Goal: Task Accomplishment & Management: Use online tool/utility

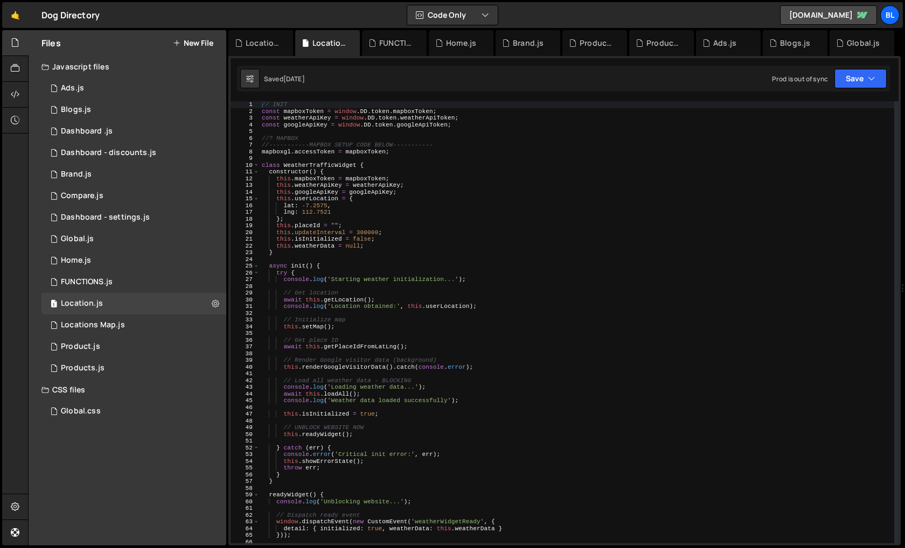
scroll to position [18833, 0]
click at [410, 283] on div "// INIT const mapboxToken = window . DD . token . mapboxToken ; const weatherAp…" at bounding box center [577, 328] width 634 height 455
click at [376, 312] on div "// INIT const mapboxToken = window . DD . token . mapboxToken ; const weatherAp…" at bounding box center [577, 328] width 634 height 455
click at [136, 310] on div "1 Location.js 0" at bounding box center [133, 304] width 185 height 22
click at [432, 436] on div "// INIT const mapboxToken = window . DD . token . mapboxToken ; const weatherAp…" at bounding box center [577, 328] width 634 height 455
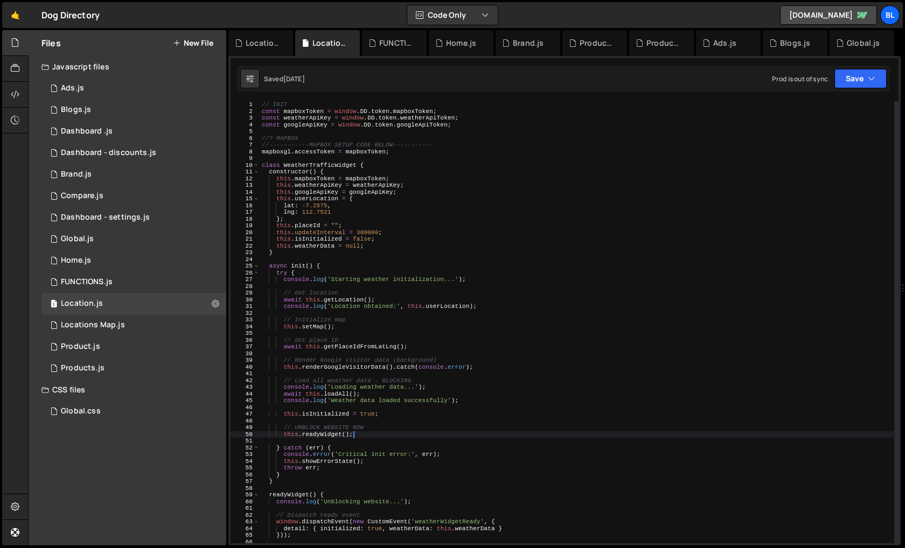
click at [432, 452] on div "// INIT const mapboxToken = window . DD . token . mapboxToken ; const weatherAp…" at bounding box center [577, 328] width 634 height 455
click at [447, 450] on div "// INIT const mapboxToken = window . DD . token . mapboxToken ; const weatherAp…" at bounding box center [577, 328] width 634 height 455
click at [447, 453] on div "// INIT const mapboxToken = window . DD . token . mapboxToken ; const weatherAp…" at bounding box center [577, 328] width 634 height 455
drag, startPoint x: 374, startPoint y: 450, endPoint x: 368, endPoint y: 464, distance: 15.4
click at [374, 451] on div "// INIT const mapboxToken = window . DD . token . mapboxToken ; const weatherAp…" at bounding box center [577, 328] width 634 height 455
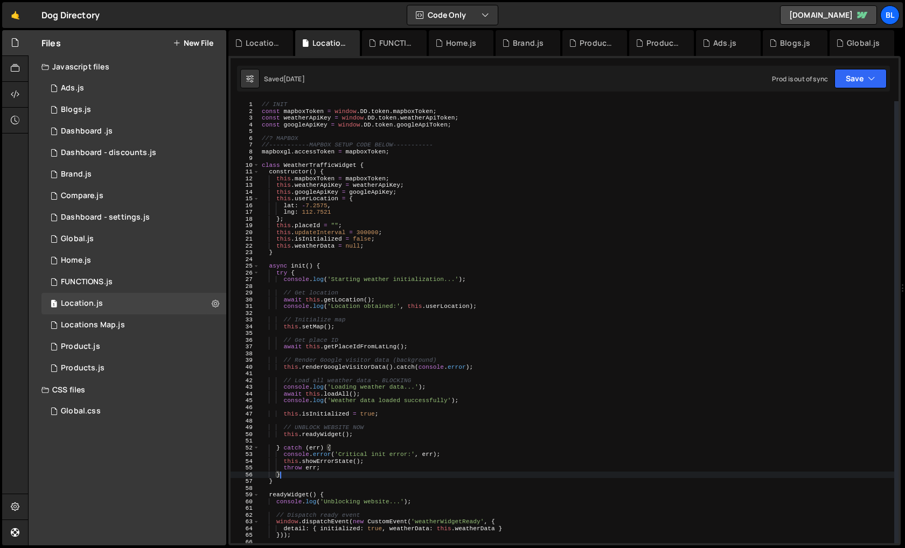
click at [359, 472] on div "// INIT const mapboxToken = window . DD . token . mapboxToken ; const weatherAp…" at bounding box center [577, 328] width 634 height 455
click at [364, 446] on div "// INIT const mapboxToken = window . DD . token . mapboxToken ; const weatherAp…" at bounding box center [577, 328] width 634 height 455
type textarea "} catch (err) {"
click at [366, 438] on div "// INIT const mapboxToken = window . DD . token . mapboxToken ; const weatherAp…" at bounding box center [577, 328] width 634 height 455
click at [369, 429] on div "// INIT const mapboxToken = window . DD . token . mapboxToken ; const weatherAp…" at bounding box center [577, 328] width 634 height 455
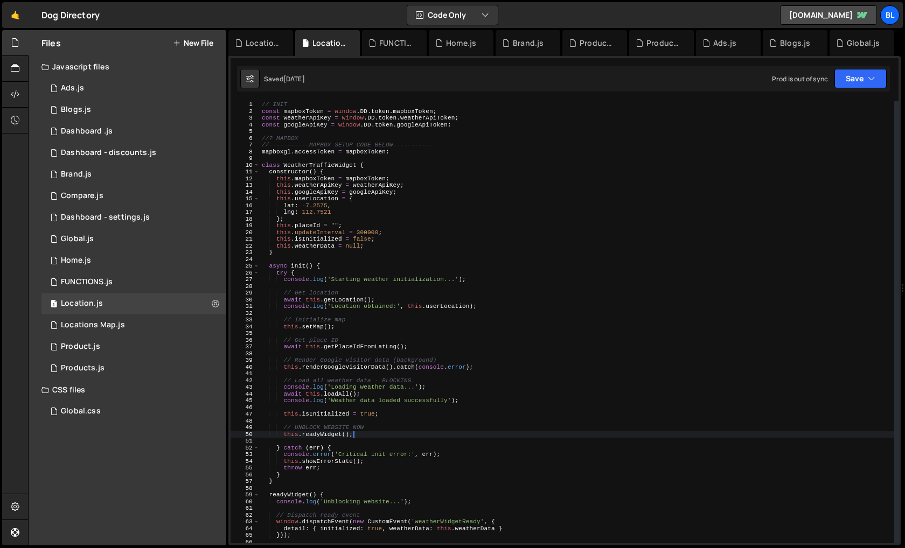
click at [373, 435] on div "// INIT const mapboxToken = window . DD . token . mapboxToken ; const weatherAp…" at bounding box center [577, 328] width 634 height 455
type textarea "this.readyWidget();"
click at [90, 306] on div "Location.js" at bounding box center [82, 304] width 42 height 10
click at [382, 350] on div "// INIT const mapboxToken = window . DD . token . mapboxToken ; const weatherAp…" at bounding box center [577, 328] width 634 height 455
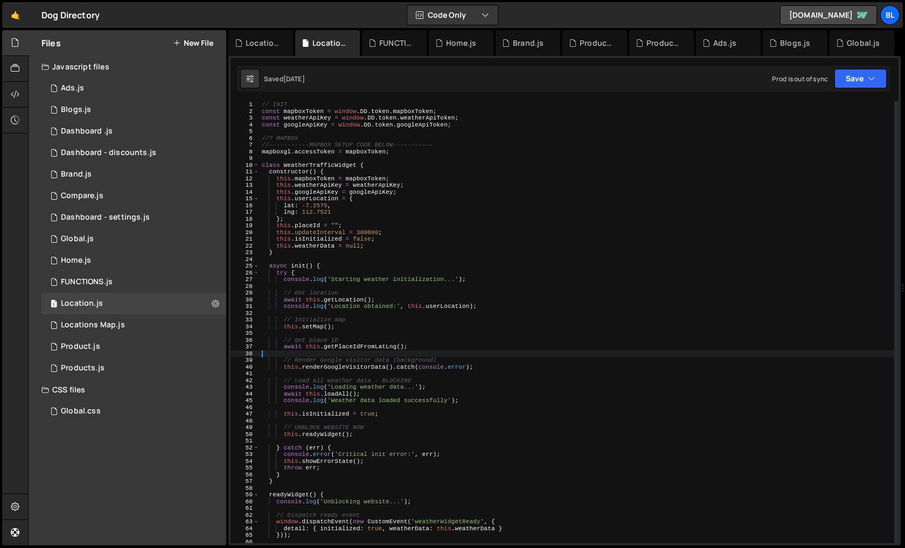
scroll to position [18833, 0]
click at [106, 327] on div "Locations Map.js" at bounding box center [93, 325] width 64 height 10
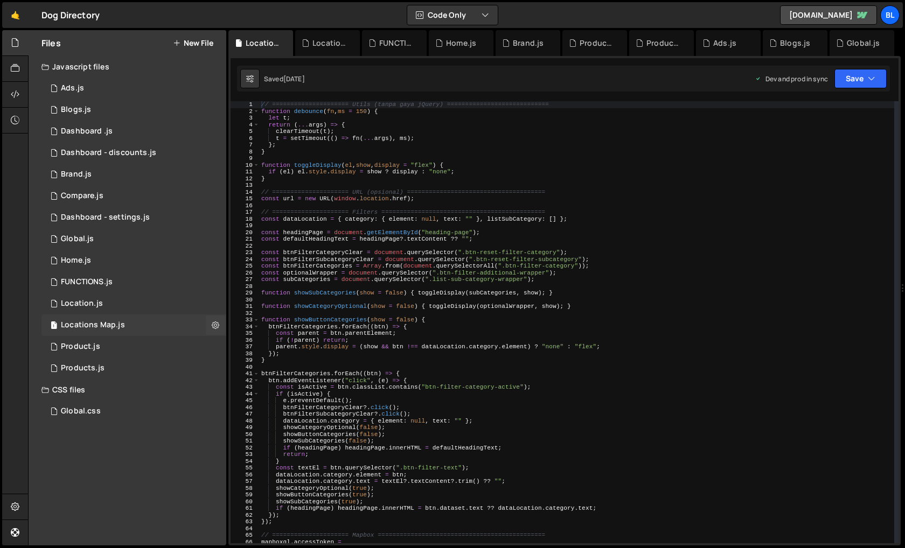
scroll to position [0, 0]
type textarea "btnFilterCategories.forEach((btn) => {"
click at [501, 373] on div "// ===================== Utils (tanpa gaya jQuery) ============================…" at bounding box center [576, 328] width 635 height 455
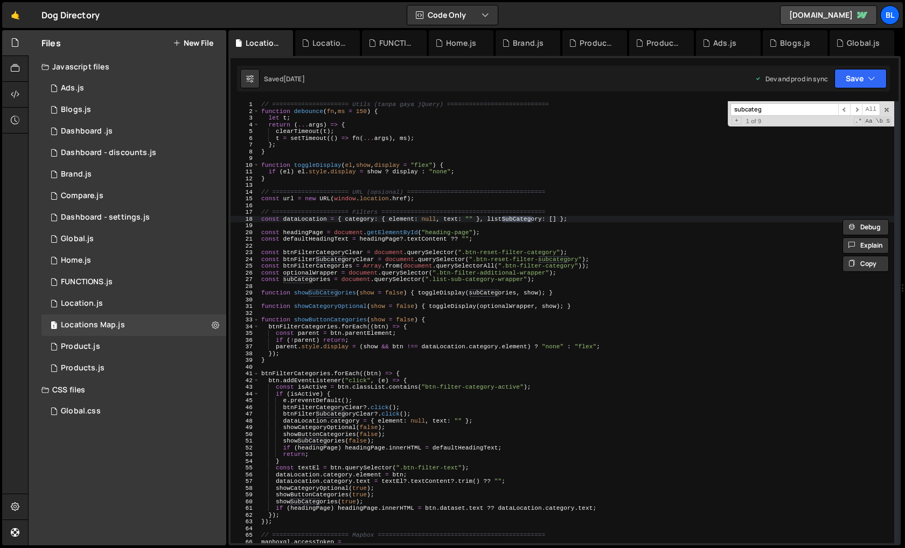
type input "subcategr"
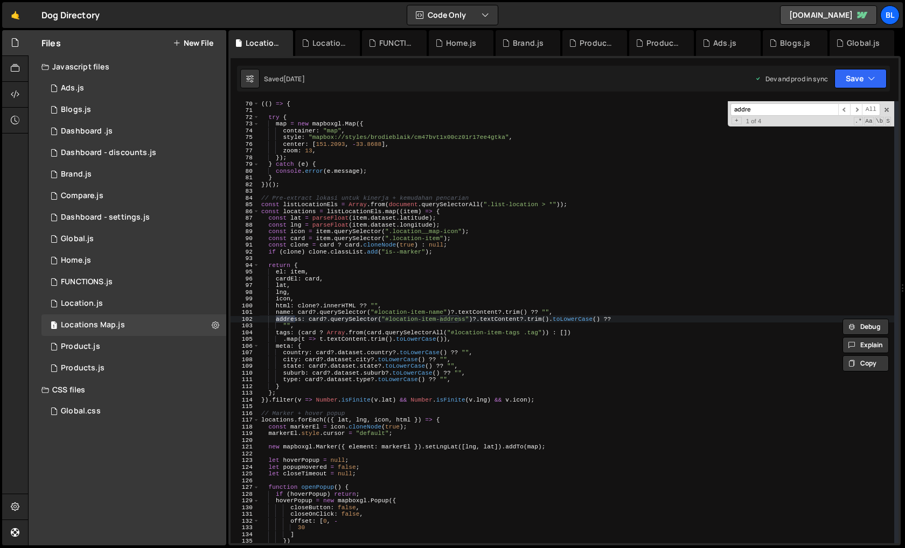
scroll to position [465, 0]
type input "address"
click at [538, 322] on div "(( ) => { try { map = new mapboxgl . Map ({ container : "map" , style : "mapbox…" at bounding box center [576, 327] width 635 height 455
click at [575, 315] on div "(( ) => { try { map = new mapboxgl . Map ({ container : "map" , style : "mapbox…" at bounding box center [576, 327] width 635 height 455
click at [636, 320] on div "(( ) => { try { map = new mapboxgl . Map ({ container : "map" , style : "mapbox…" at bounding box center [576, 327] width 635 height 455
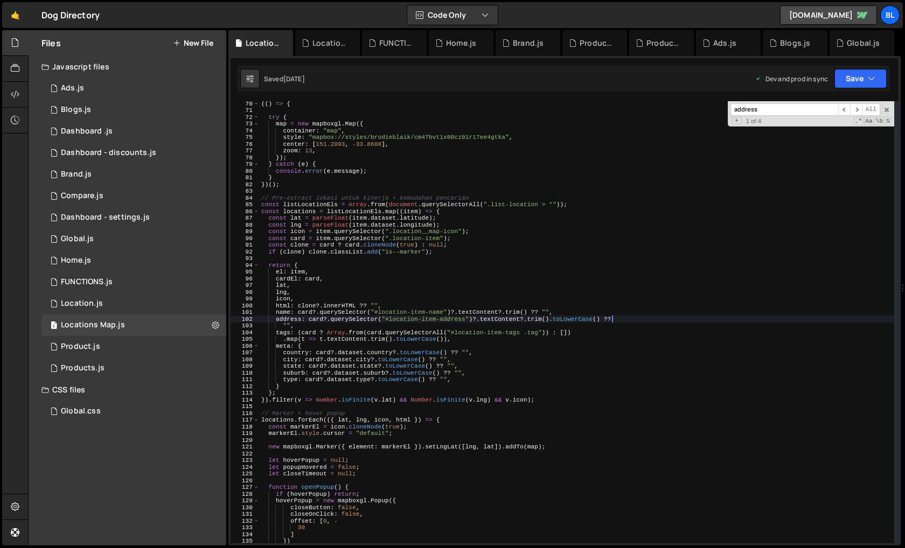
click at [570, 319] on div "(( ) => { try { map = new mapboxgl . Map ({ container : "map" , style : "mapbox…" at bounding box center [576, 327] width 635 height 455
click at [281, 326] on div "(( ) => { try { map = new mapboxgl . Map ({ container : "map" , style : "mapbox…" at bounding box center [576, 327] width 635 height 455
click at [286, 327] on div "(( ) => { try { map = new mapboxgl . Map ({ container : "map" , style : "mapbox…" at bounding box center [576, 327] width 635 height 455
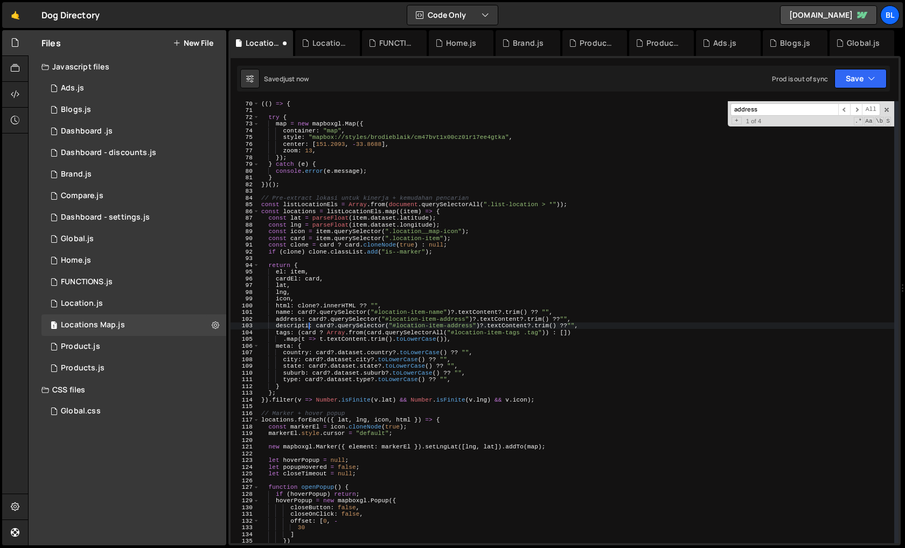
scroll to position [0, 4]
click at [473, 325] on div "(( ) => { try { map = new mapboxgl . Map ({ container : "map" , style : "mapbox…" at bounding box center [576, 327] width 635 height 455
click at [528, 328] on div "(( ) => { try { map = new mapboxgl . Map ({ container : "map" , style : "mapbox…" at bounding box center [576, 327] width 635 height 455
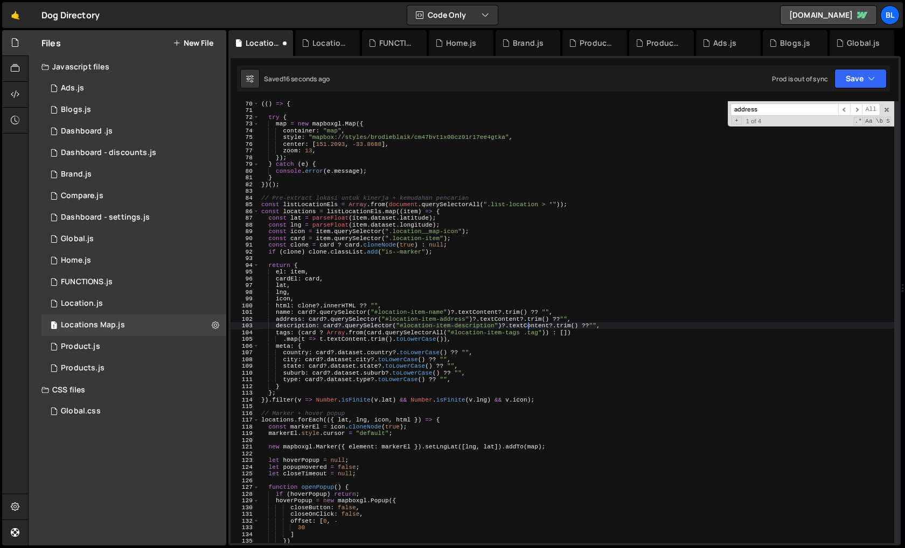
click at [499, 348] on div "(( ) => { try { map = new mapboxgl . Map ({ container : "map" , style : "mapbox…" at bounding box center [576, 327] width 635 height 455
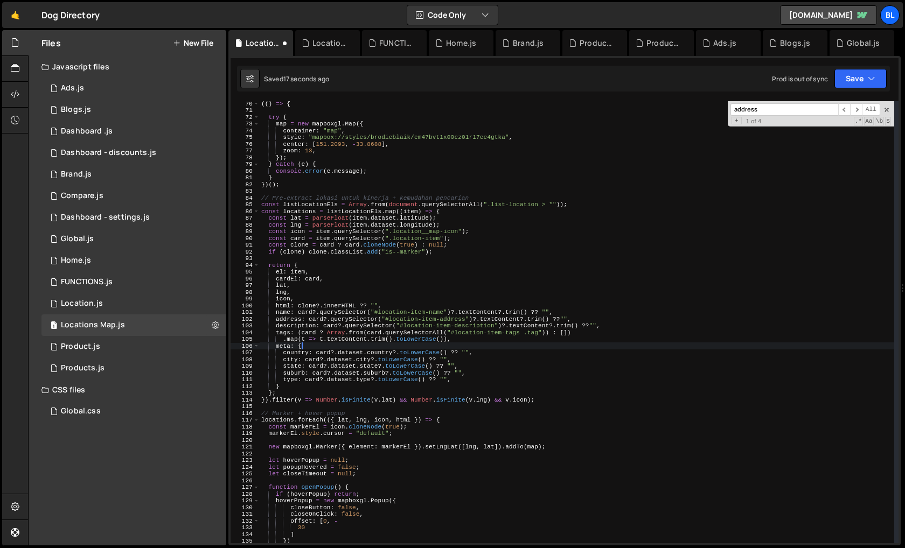
scroll to position [0, 3]
click at [298, 324] on div "(( ) => { try { map = new mapboxgl . Map ({ container : "map" , style : "mapbox…" at bounding box center [576, 327] width 635 height 455
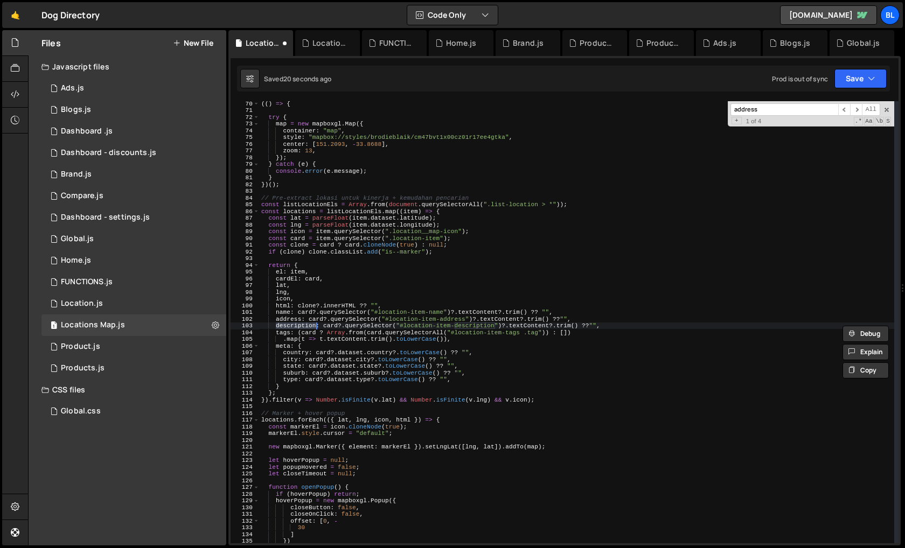
click at [319, 207] on div "(( ) => { try { map = new mapboxgl . Map ({ container : "map" , style : "mapbox…" at bounding box center [576, 327] width 635 height 455
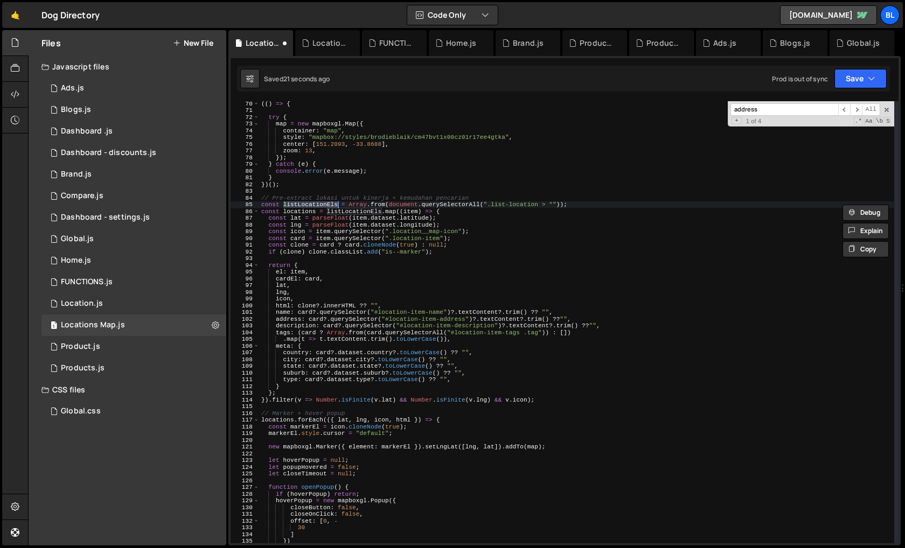
click at [301, 213] on div "(( ) => { try { map = new mapboxgl . Map ({ container : "map" , style : "mapbox…" at bounding box center [576, 327] width 635 height 455
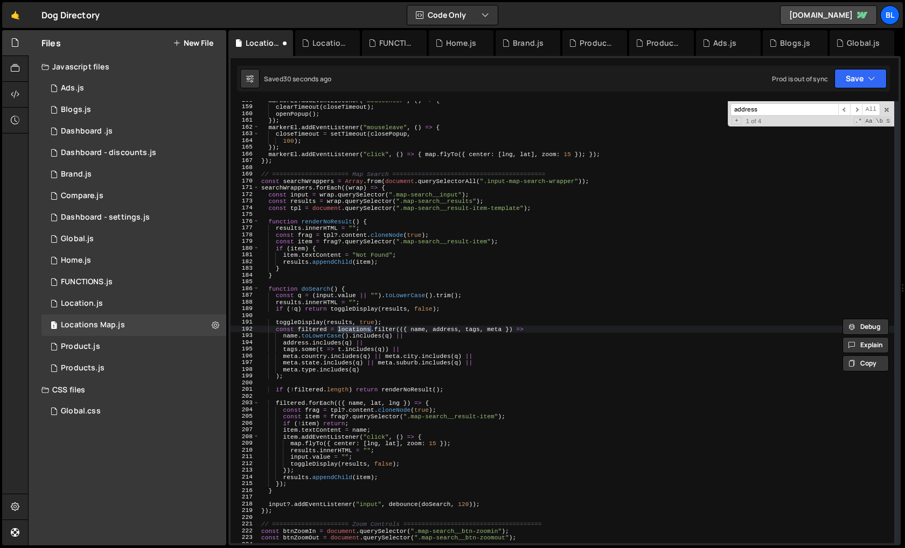
scroll to position [1061, 0]
click at [373, 370] on div "markerEl . addEventListener ( "mouseenter" , ( ) => { clearTimeout ( closeTimeo…" at bounding box center [576, 324] width 635 height 455
click at [464, 328] on div "markerEl . addEventListener ( "mouseenter" , ( ) => { clearTimeout ( closeTimeo…" at bounding box center [576, 324] width 635 height 455
click at [482, 329] on div "markerEl . addEventListener ( "mouseenter" , ( ) => { clearTimeout ( closeTimeo…" at bounding box center [576, 324] width 635 height 455
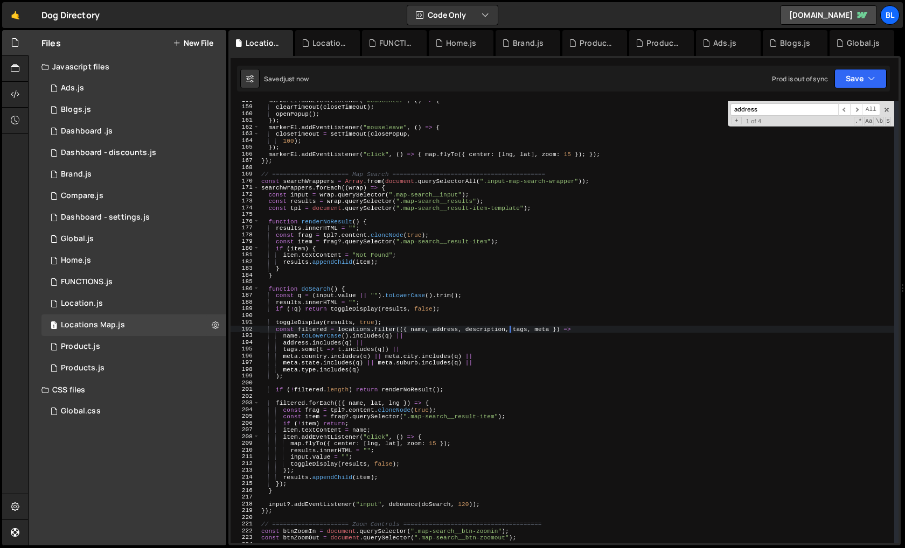
click at [482, 329] on div "markerEl . addEventListener ( "mouseenter" , ( ) => { clearTimeout ( closeTimeo…" at bounding box center [576, 324] width 635 height 455
click at [421, 341] on div "markerEl . addEventListener ( "mouseenter" , ( ) => { clearTimeout ( closeTimeo…" at bounding box center [576, 324] width 635 height 455
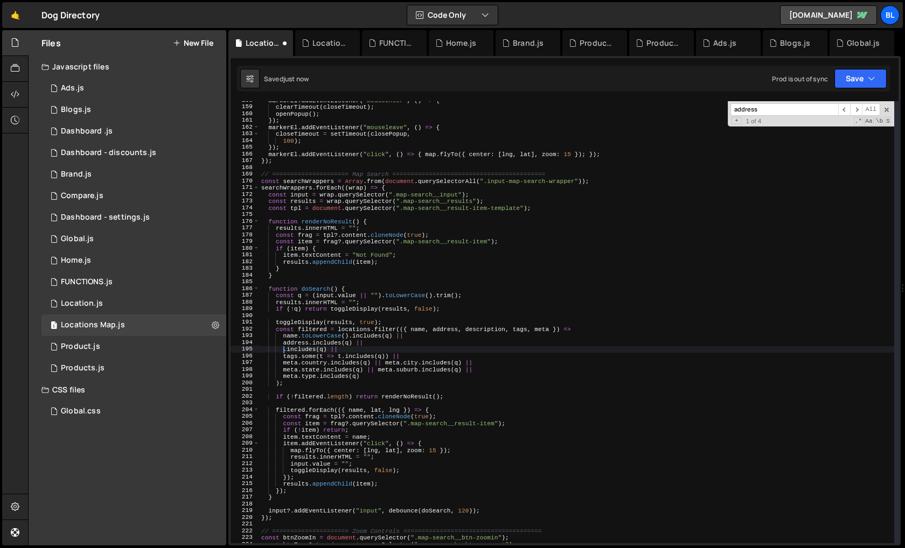
scroll to position [0, 6]
paste textarea "description"
type textarea "description.includes(q) ||"
click at [417, 389] on div "markerEl . addEventListener ( "mouseenter" , ( ) => { clearTimeout ( closeTimeo…" at bounding box center [576, 324] width 635 height 455
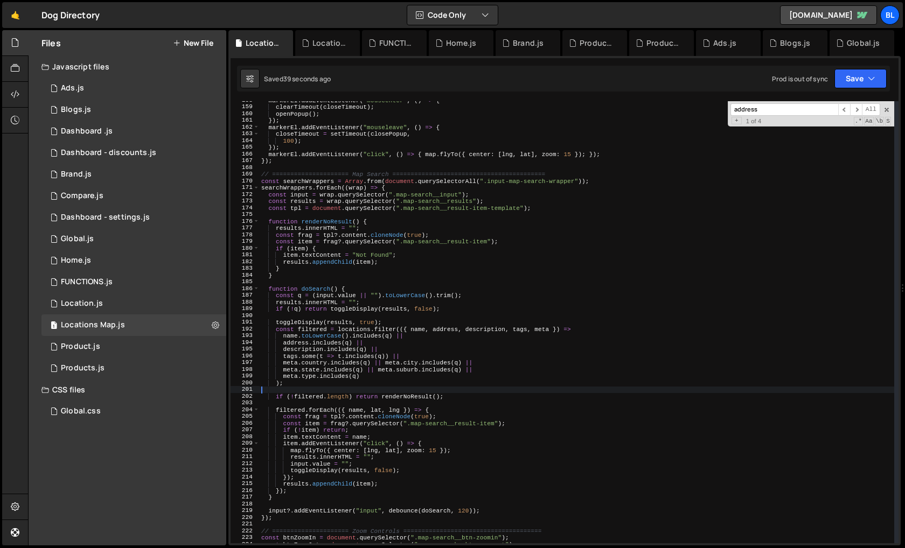
click at [364, 333] on div "markerEl . addEventListener ( "mouseenter" , ( ) => { clearTimeout ( closeTimeo…" at bounding box center [576, 324] width 635 height 455
click at [357, 330] on div "markerEl . addEventListener ( "mouseenter" , ( ) => { clearTimeout ( closeTimeo…" at bounding box center [576, 324] width 635 height 455
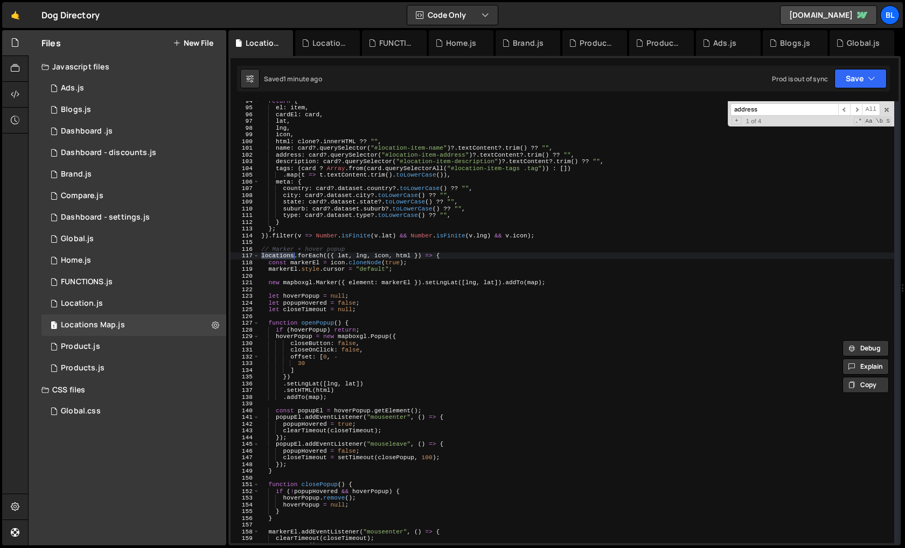
scroll to position [629, 0]
click at [413, 270] on div "return { el : item , cardEl : card , lat , lng , icon , html : clone ?. innerHT…" at bounding box center [576, 324] width 635 height 455
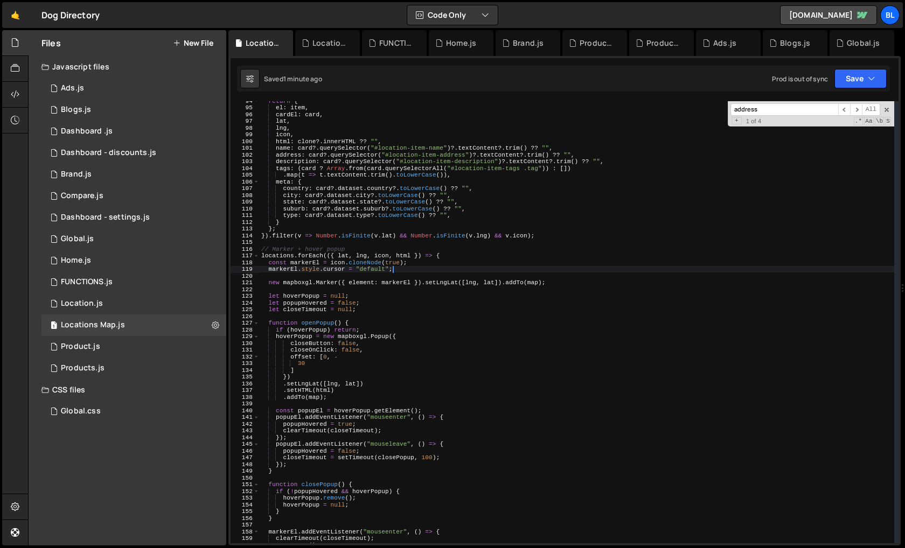
click at [424, 262] on div "return { el : item , cardEl : card , lat , lng , icon , html : clone ?. innerHT…" at bounding box center [576, 324] width 635 height 455
type textarea "const markerEl = icon.cloneNode(true);"
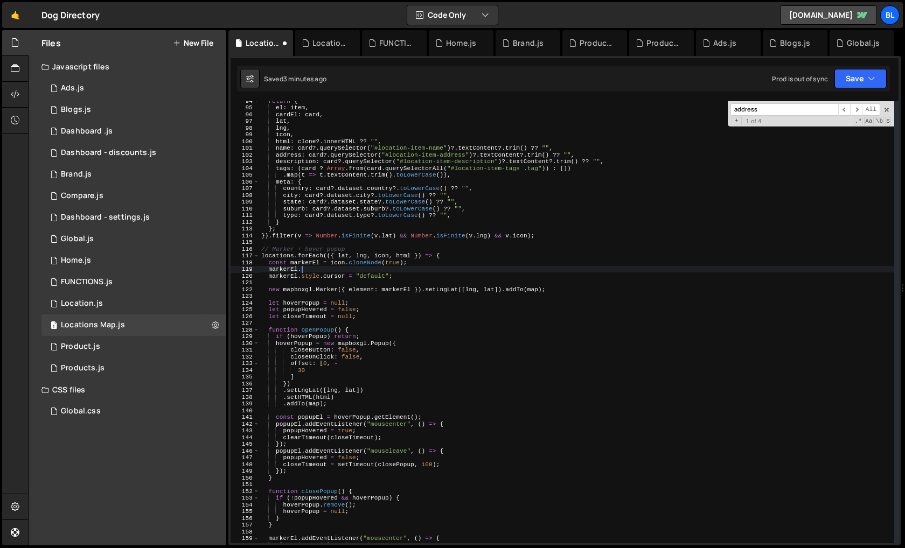
scroll to position [0, 3]
type textarea "markerEl"
paste textarea "location-item-description")"
type textarea "const description =markerEl.querySelector("#location-item-description");"
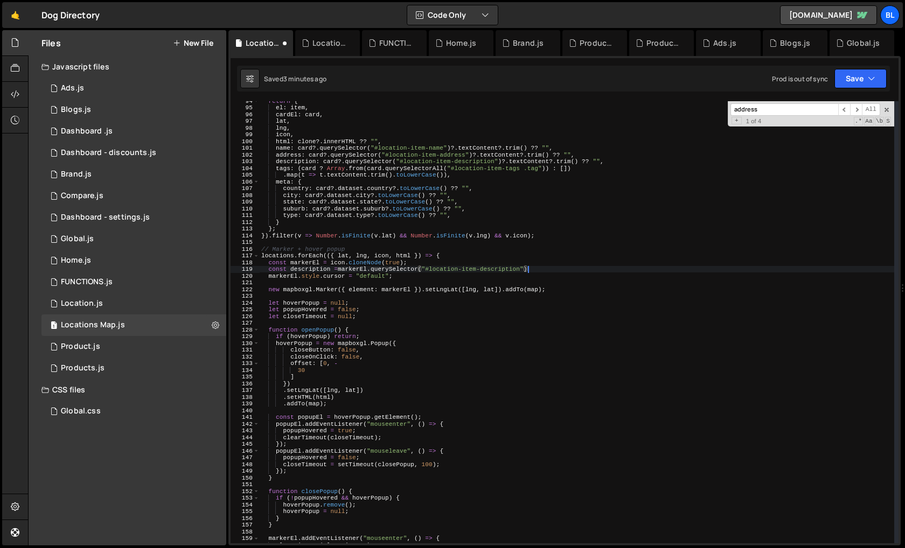
scroll to position [0, 23]
click at [308, 270] on div "return { el : item , cardEl : card , lat , lng , icon , html : clone ?. innerHT…" at bounding box center [576, 324] width 635 height 455
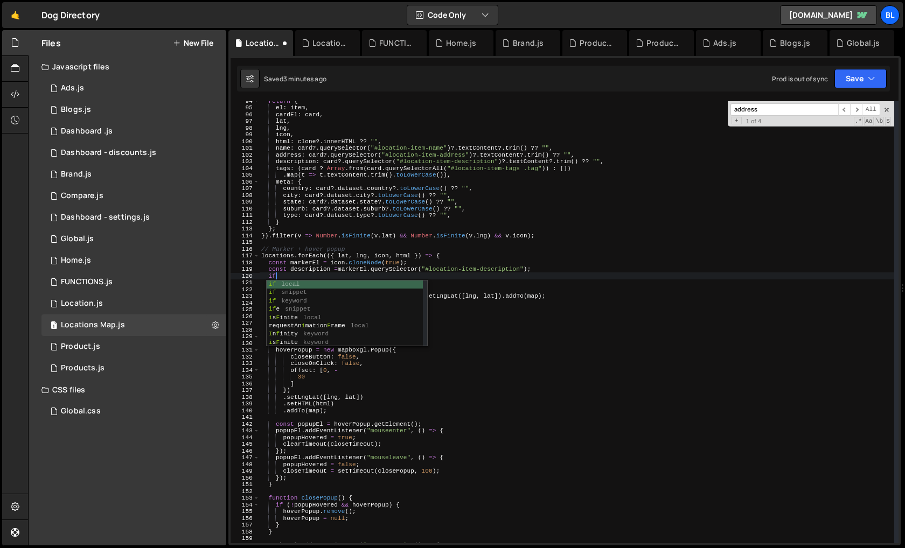
scroll to position [0, 1]
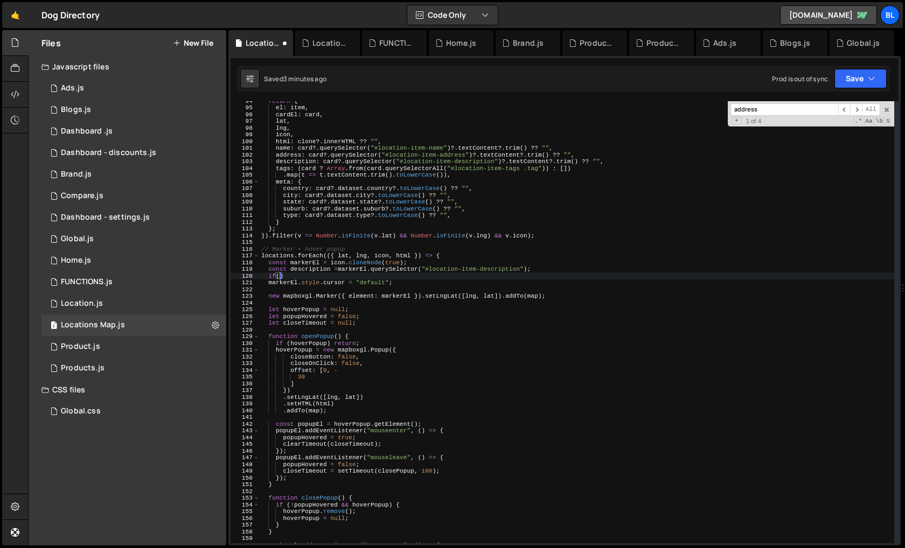
paste textarea "description)"
paste textarea "description"
type textarea "if(description)description.classList.remove"
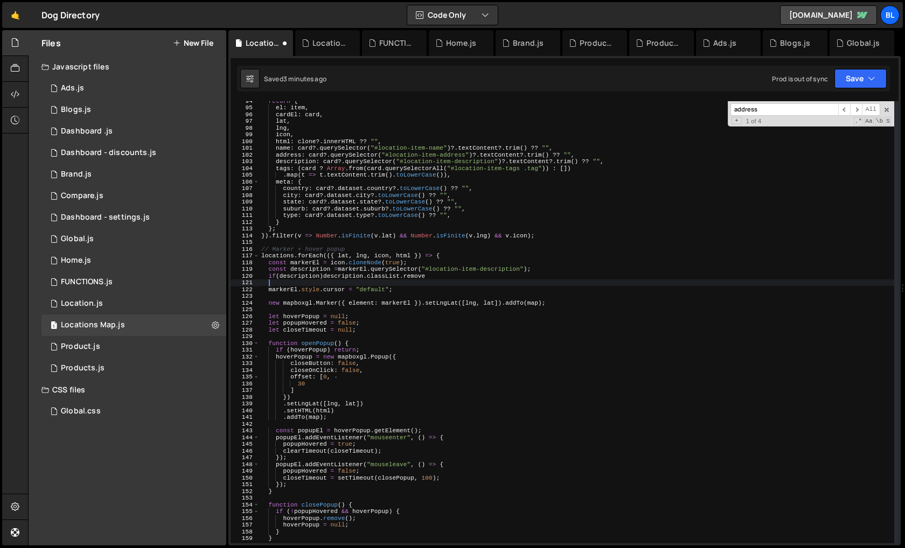
type textarea "("
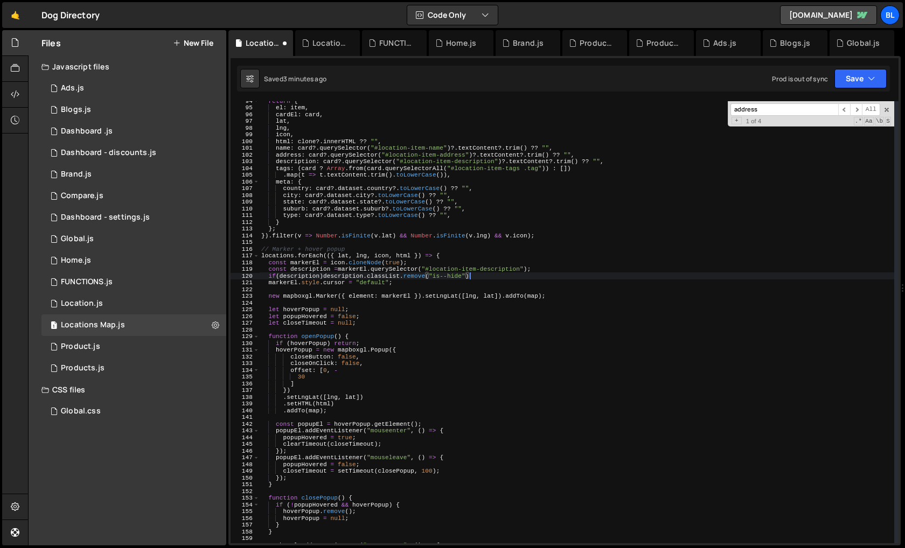
scroll to position [0, 18]
click at [308, 270] on div "return { el : item , cardEl : card , lat , lng , icon , html : clone ?. innerHT…" at bounding box center [576, 324] width 635 height 455
type textarea "const description = markerEl.querySelector("#location-item-description");"
click at [364, 303] on div "return { el : item , cardEl : card , lat , lng , icon , html : clone ?. innerHT…" at bounding box center [576, 324] width 635 height 455
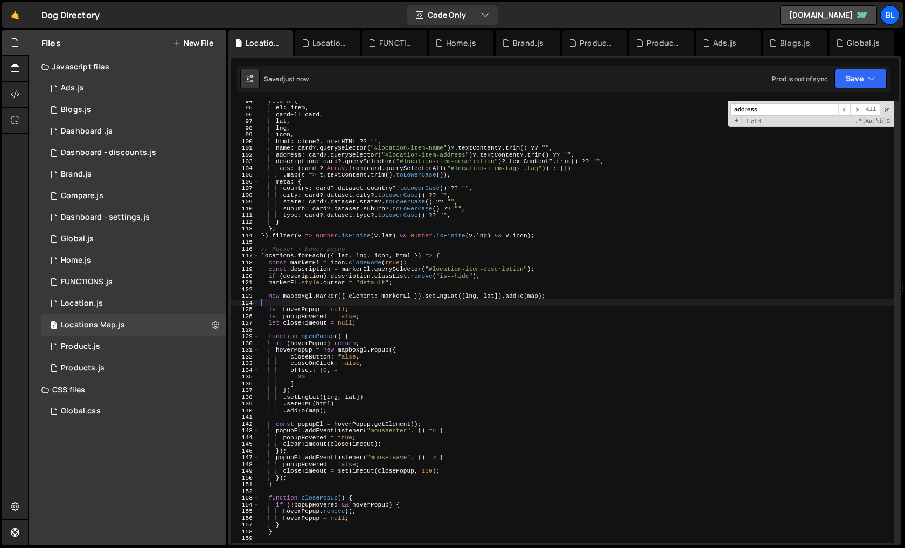
click at [311, 271] on div "return { el : item , cardEl : card , lat , lng , icon , html : clone ?. innerHT…" at bounding box center [576, 324] width 635 height 455
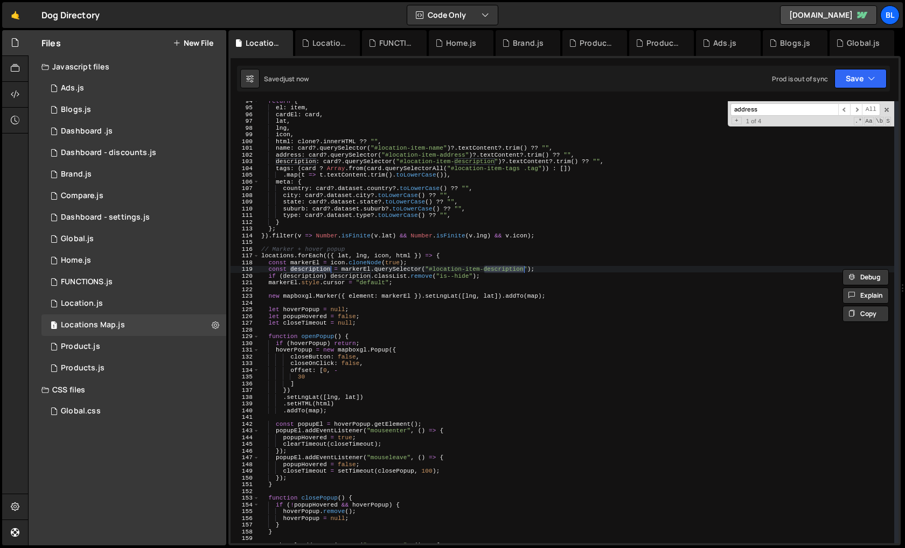
type textarea "if (description) description.classList.remove("is--hide");"
click at [415, 291] on div "return { el : item , cardEl : card , lat , lng , icon , html : clone ?. innerHT…" at bounding box center [576, 324] width 635 height 455
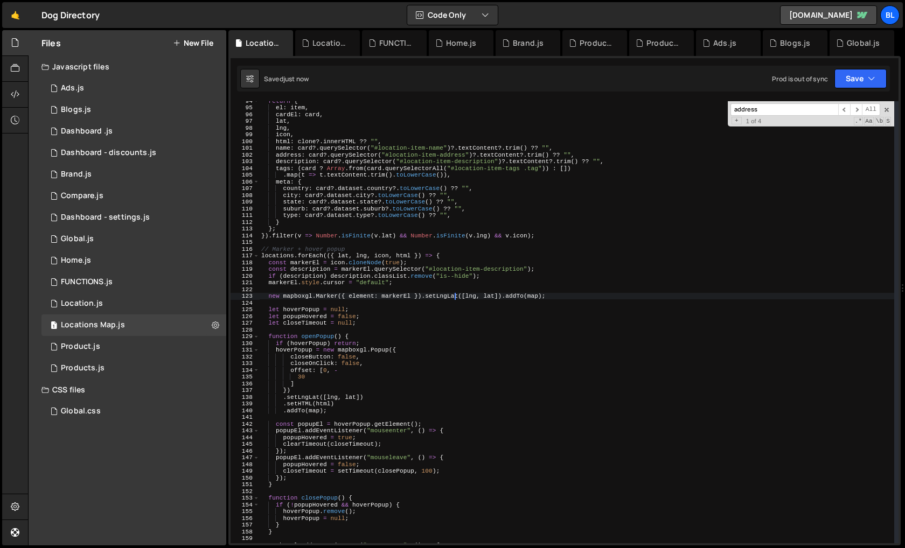
click at [454, 298] on div "return { el : item , cardEl : card , lat , lng , icon , html : clone ?. innerHT…" at bounding box center [576, 324] width 635 height 455
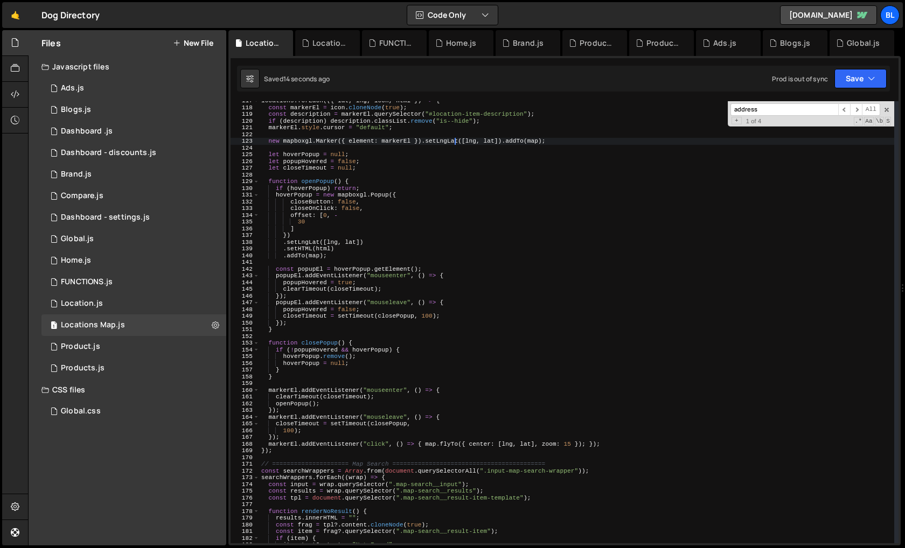
scroll to position [746, 0]
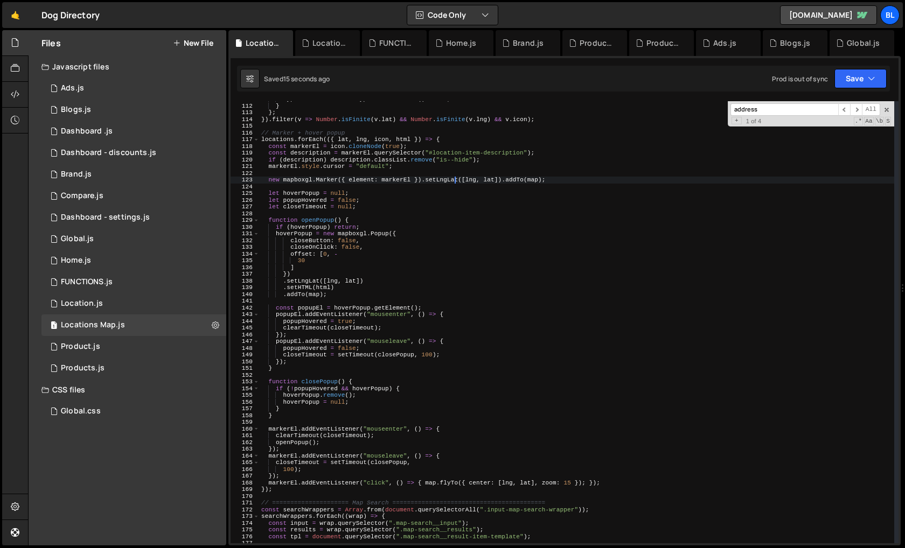
click at [279, 142] on div "type : card ?. dataset . type ?. toLowerCase ( ) ?? "" , } } ; }) . filter ( v …" at bounding box center [576, 323] width 635 height 455
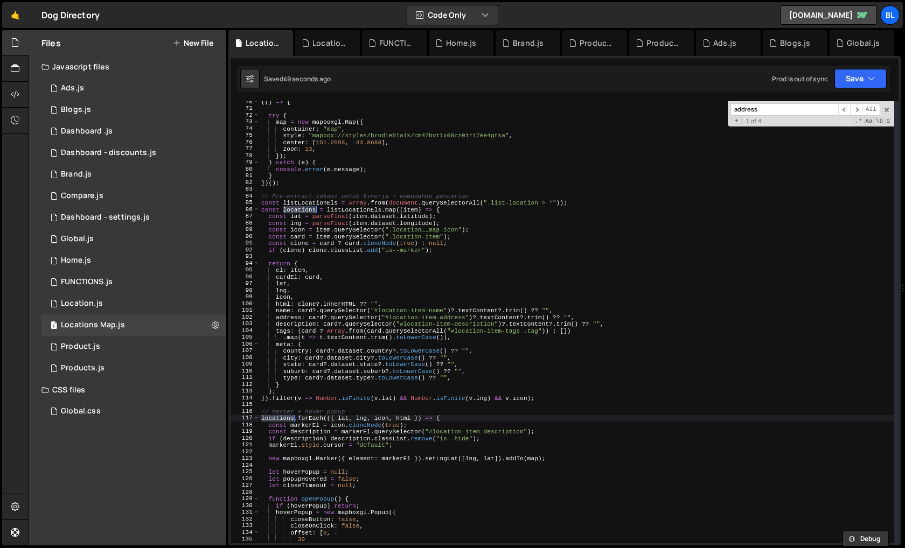
scroll to position [506, 0]
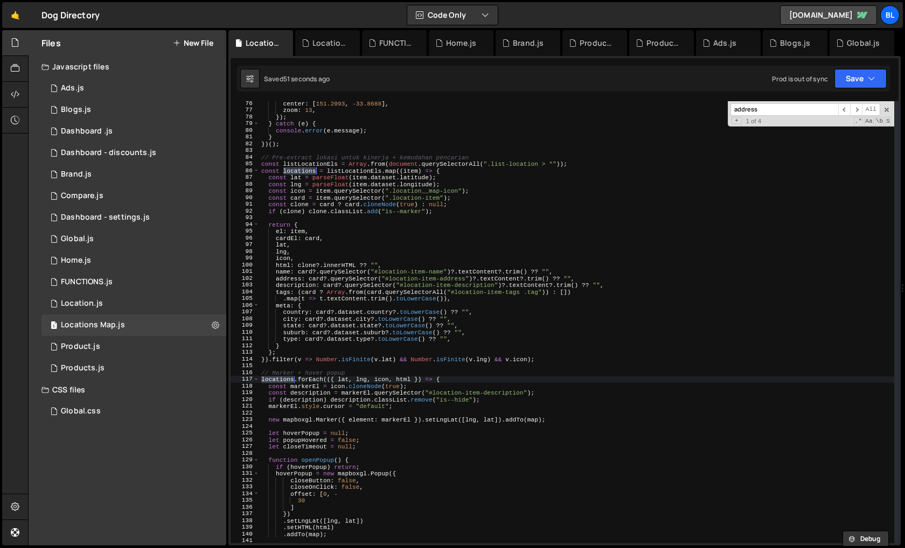
click at [322, 394] on div "center : [ 151.2093 , - 33.8688 ] , zoom : 13 , }) ; } catch ( e ) { console . …" at bounding box center [576, 327] width 635 height 455
click at [376, 393] on div "center : [ 151.2093 , - 33.8688 ] , zoom : 13 , }) ; } catch ( e ) { console . …" at bounding box center [576, 327] width 635 height 455
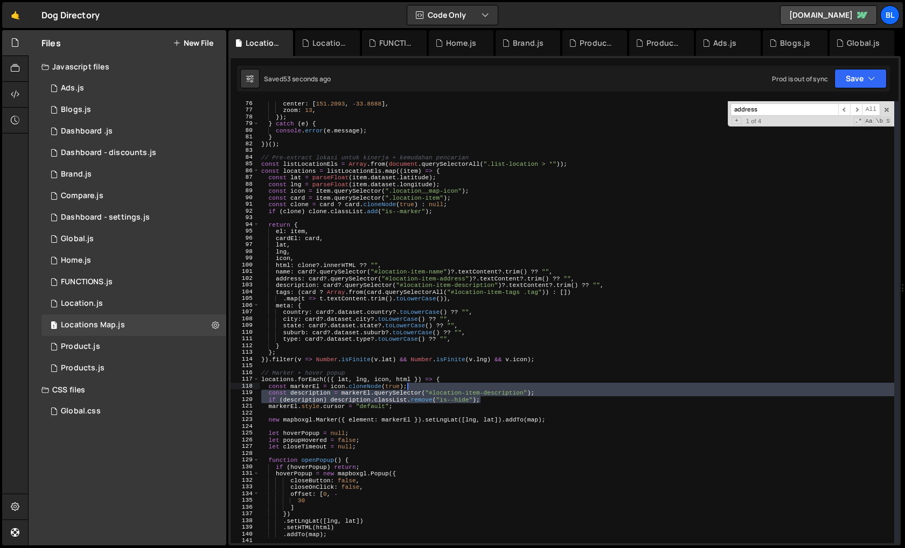
drag, startPoint x: 487, startPoint y: 399, endPoint x: 478, endPoint y: 387, distance: 15.3
click at [478, 387] on div "center : [ 151.2093 , - 33.8688 ] , zoom : 13 , }) ; } catch ( e ) { console . …" at bounding box center [576, 327] width 635 height 455
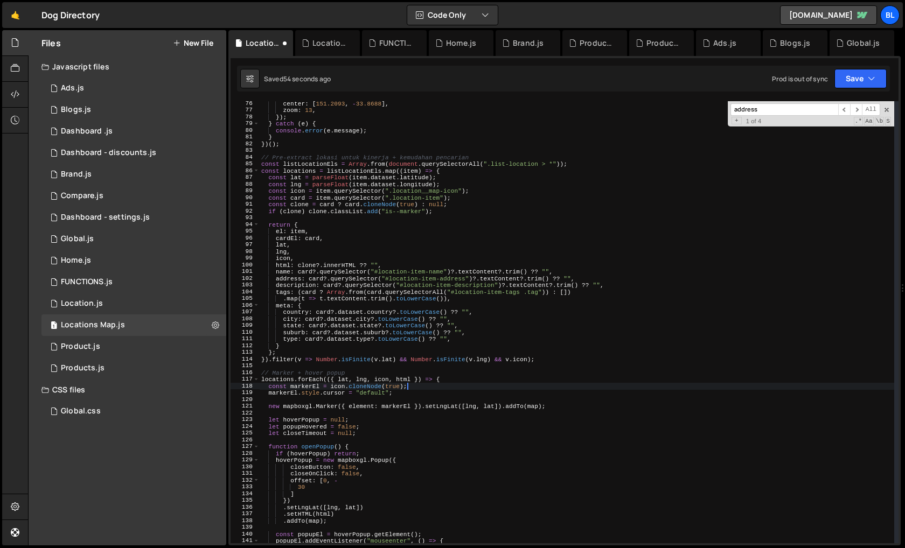
click at [406, 376] on div "center : [ 151.2093 , - 33.8688 ] , zoom : 13 , }) ; } catch ( e ) { console . …" at bounding box center [576, 327] width 635 height 455
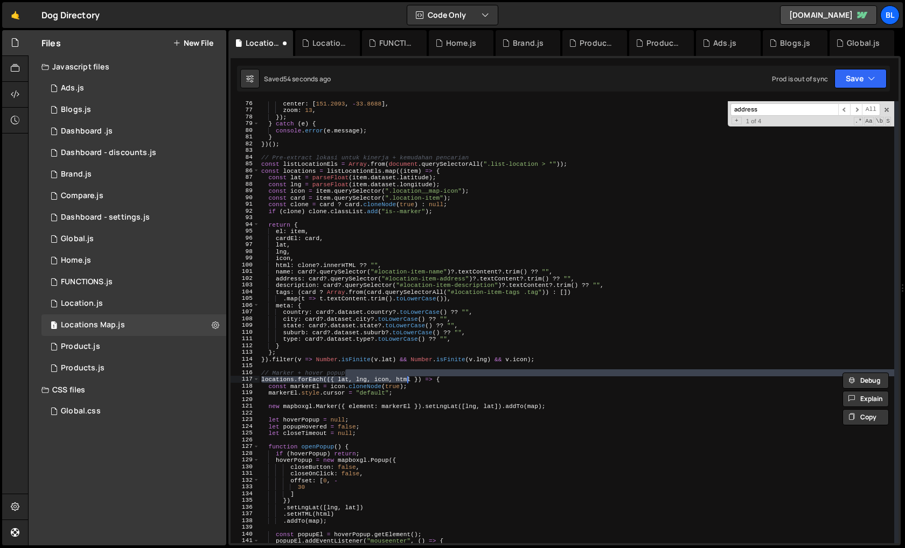
click at [405, 380] on div "center : [ 151.2093 , - 33.8688 ] , zoom : 13 , }) ; } catch ( e ) { console . …" at bounding box center [576, 322] width 635 height 442
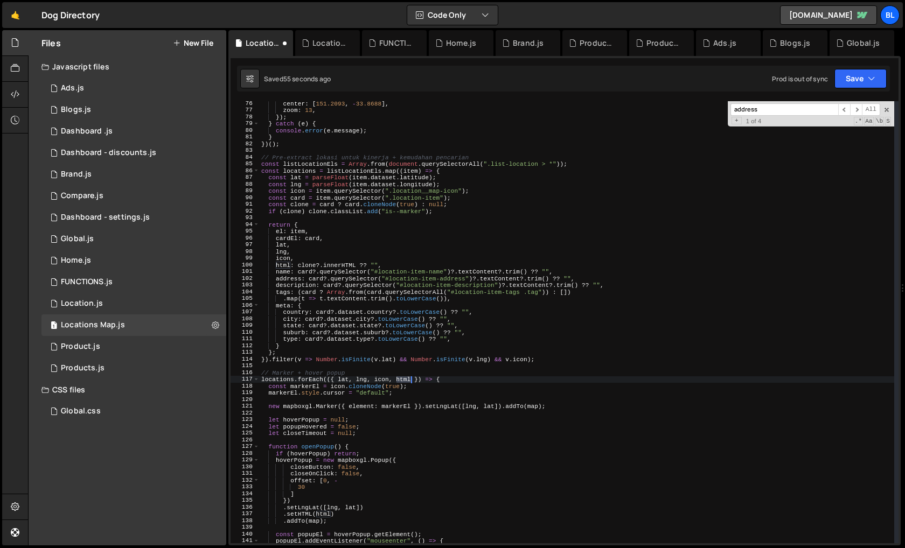
click at [405, 380] on div "center : [ 151.2093 , - 33.8688 ] , zoom : 13 , }) ; } catch ( e ) { console . …" at bounding box center [576, 327] width 635 height 455
type textarea "const clone = card ? card.cloneNode(true) : null;"
click at [466, 206] on div "center : [ 151.2093 , - 33.8688 ] , zoom : 13 , }) ; } catch ( e ) { console . …" at bounding box center [576, 327] width 635 height 455
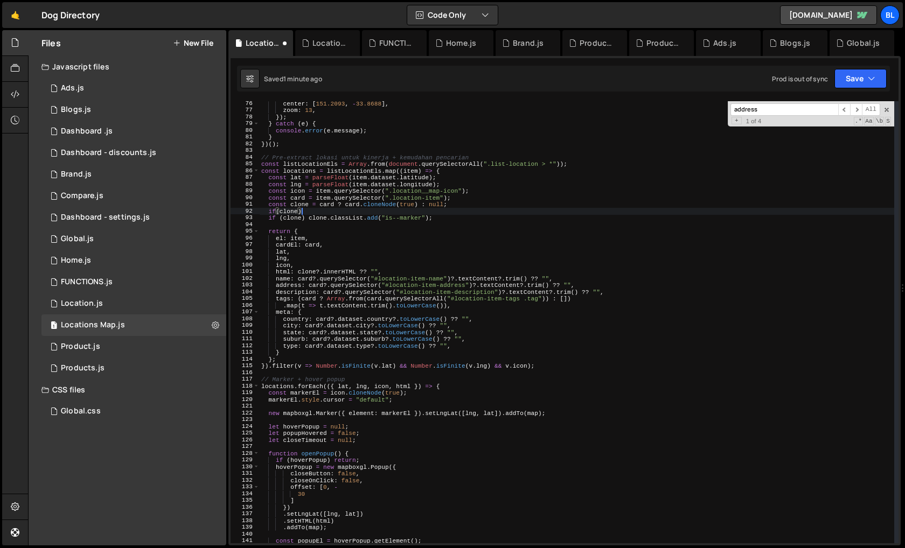
type textarea "if(clone){"
paste textarea "if (description) description.classList.remove("is--hide");"
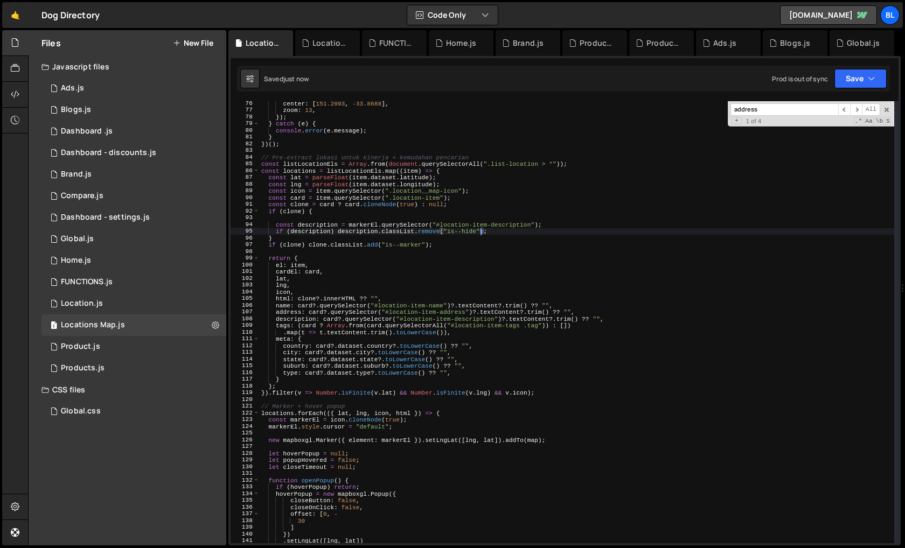
click at [368, 222] on div "center : [ 151.2093 , - 33.8688 ] , zoom : 13 , }) ; } catch ( e ) { console . …" at bounding box center [576, 327] width 635 height 455
click at [361, 224] on div "center : [ 151.2093 , - 33.8688 ] , zoom : 13 , }) ; } catch ( e ) { console . …" at bounding box center [576, 327] width 635 height 455
type textarea "const description = clone.querySelector("#location-item-description");"
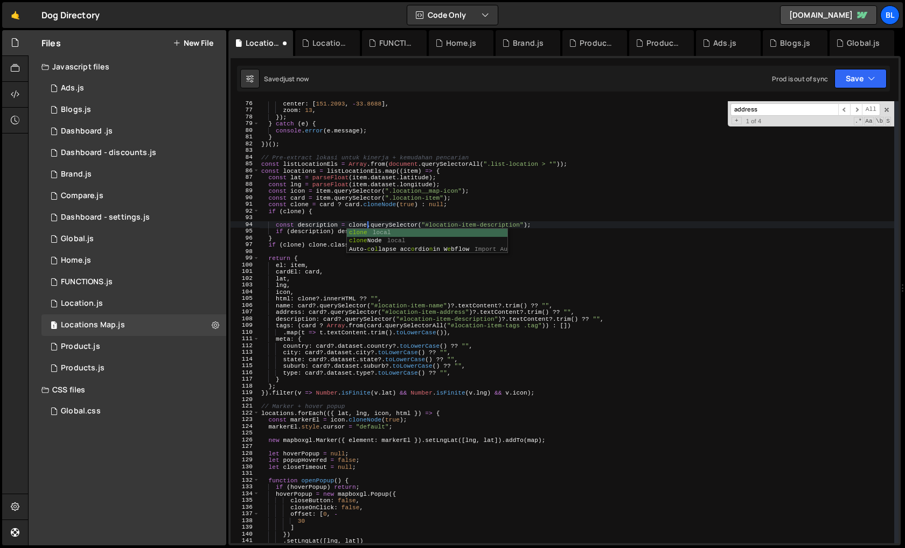
click at [352, 214] on div "center : [ 151.2093 , - 33.8688 ] , zoom : 13 , }) ; } catch ( e ) { console . …" at bounding box center [576, 327] width 635 height 455
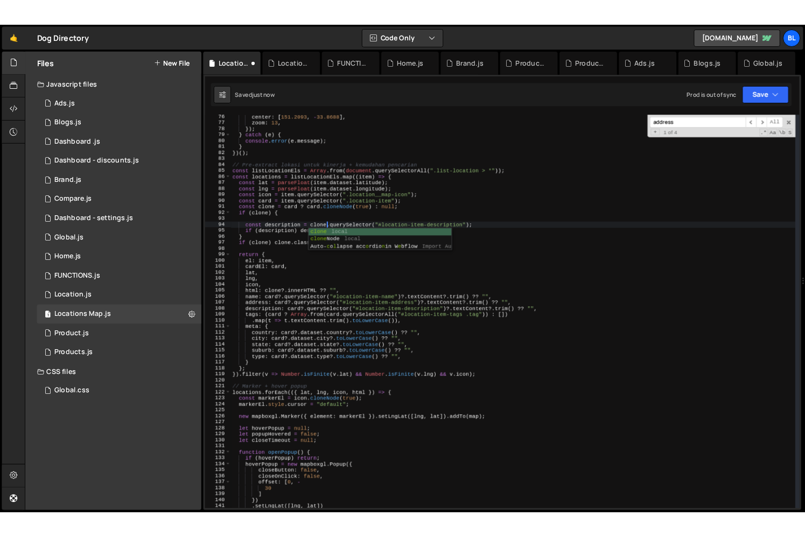
scroll to position [0, 0]
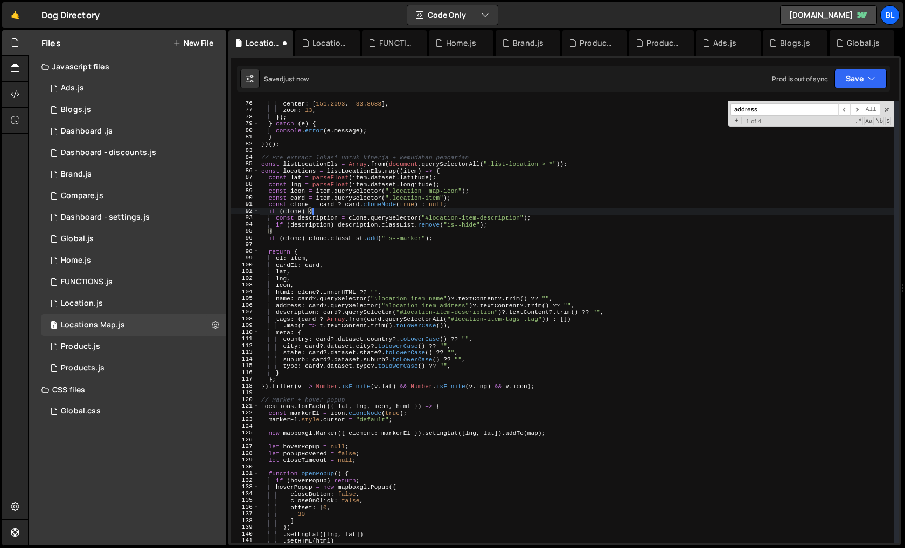
click at [359, 220] on div "center : [ 151.2093 , - 33.8688 ] , zoom : 13 , }) ; } catch ( e ) { console . …" at bounding box center [576, 327] width 635 height 455
click at [384, 219] on div "center : [ 151.2093 , - 33.8688 ] , zoom : 13 , }) ; } catch ( e ) { console . …" at bounding box center [576, 327] width 635 height 455
click at [316, 218] on div "center : [ 151.2093 , - 33.8688 ] , zoom : 13 , }) ; } catch ( e ) { console . …" at bounding box center [576, 327] width 635 height 455
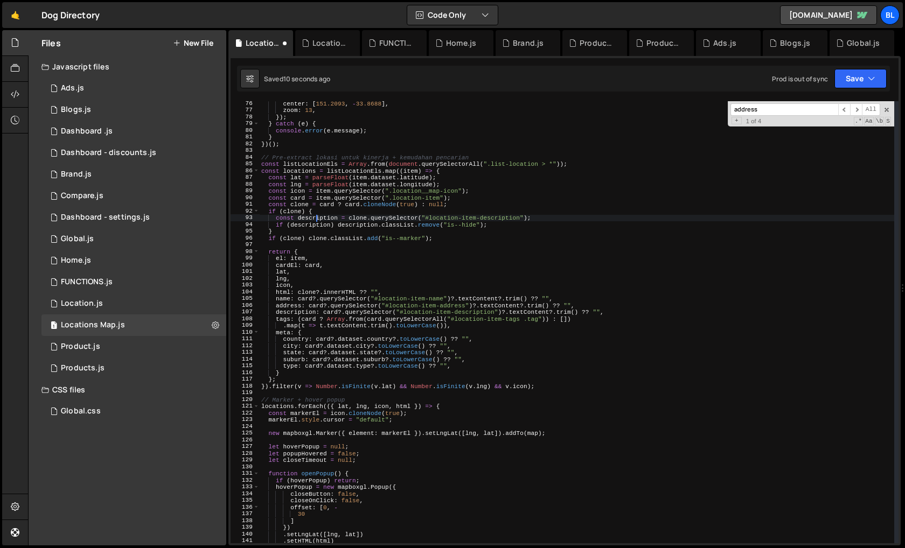
click at [316, 218] on div "center : [ 151.2093 , - 33.8688 ] , zoom : 13 , }) ; } catch ( e ) { console . …" at bounding box center [576, 327] width 635 height 455
click at [343, 228] on div "center : [ 151.2093 , - 33.8688 ] , zoom : 13 , }) ; } catch ( e ) { console . …" at bounding box center [576, 327] width 635 height 455
click at [398, 252] on div "center : [ 151.2093 , - 33.8688 ] , zoom : 13 , }) ; } catch ( e ) { console . …" at bounding box center [576, 327] width 635 height 455
click at [473, 227] on div "center : [ 151.2093 , - 33.8688 ] , zoom : 13 , }) ; } catch ( e ) { console . …" at bounding box center [576, 327] width 635 height 455
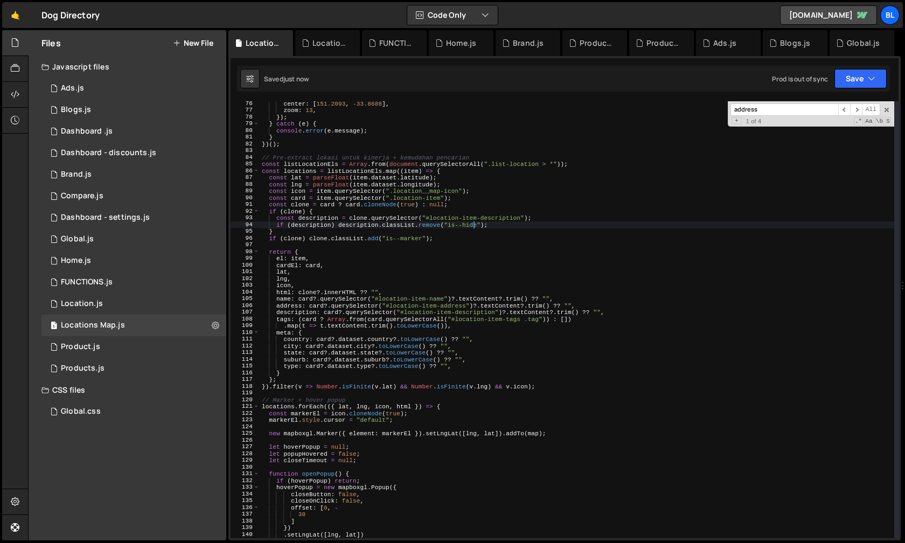
click at [464, 240] on div "center : [ 151.2093 , - 33.8688 ] , zoom : 13 , }) ; } catch ( e ) { console . …" at bounding box center [577, 325] width 634 height 450
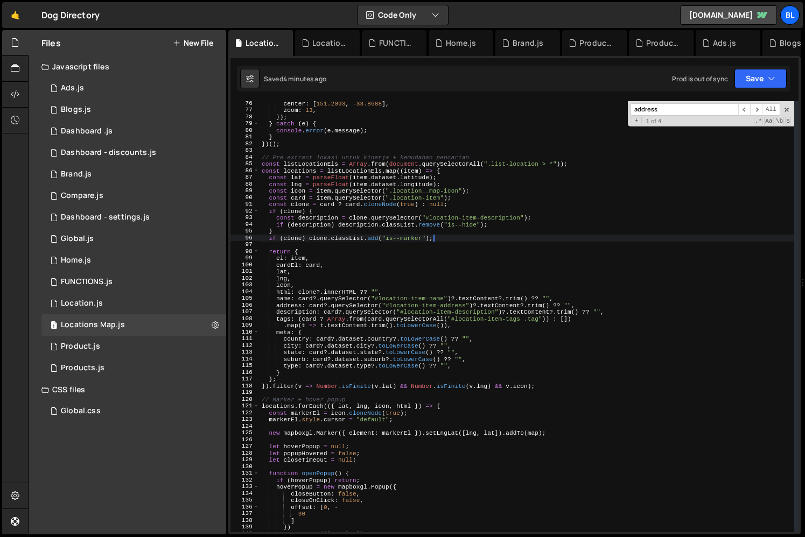
click at [480, 413] on div "center : [ 151.2093 , - 33.8688 ] , zoom : 13 , }) ; } catch ( e ) { console . …" at bounding box center [527, 322] width 535 height 445
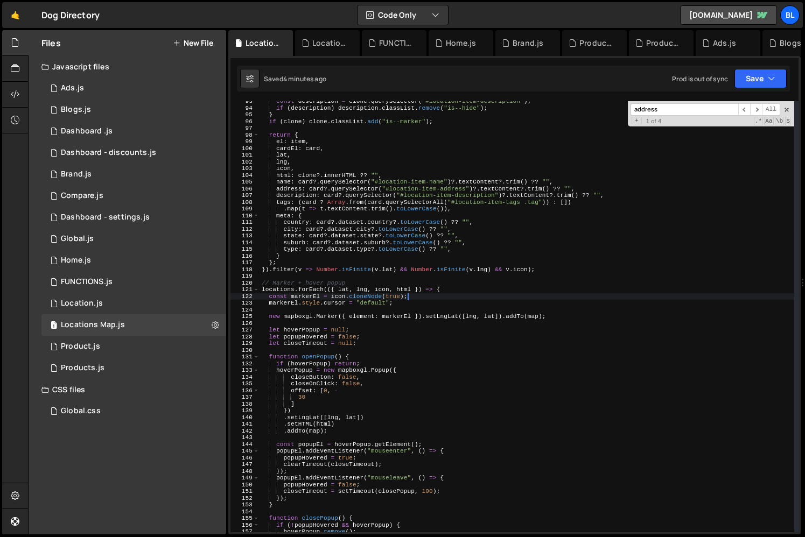
scroll to position [545, 0]
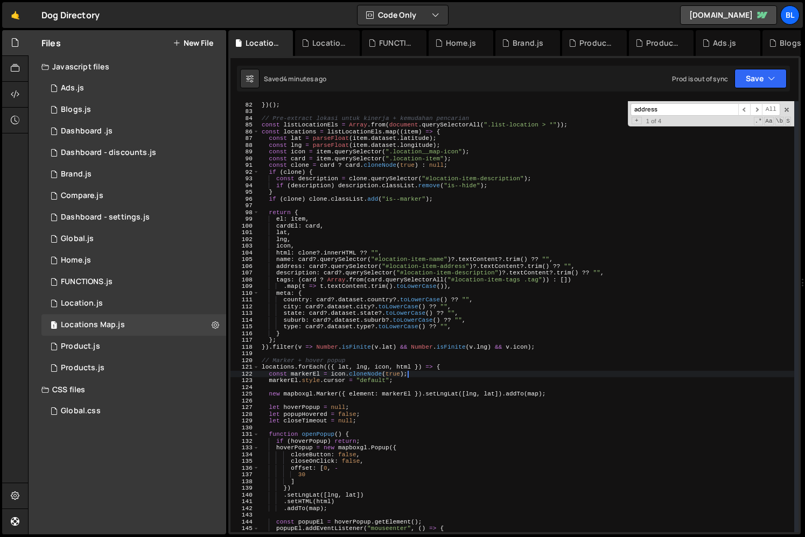
click at [422, 413] on div "} }) ( ) ; // Pre-extract lokasi untuk kinerja + kemudahan pencarian const list…" at bounding box center [527, 317] width 535 height 445
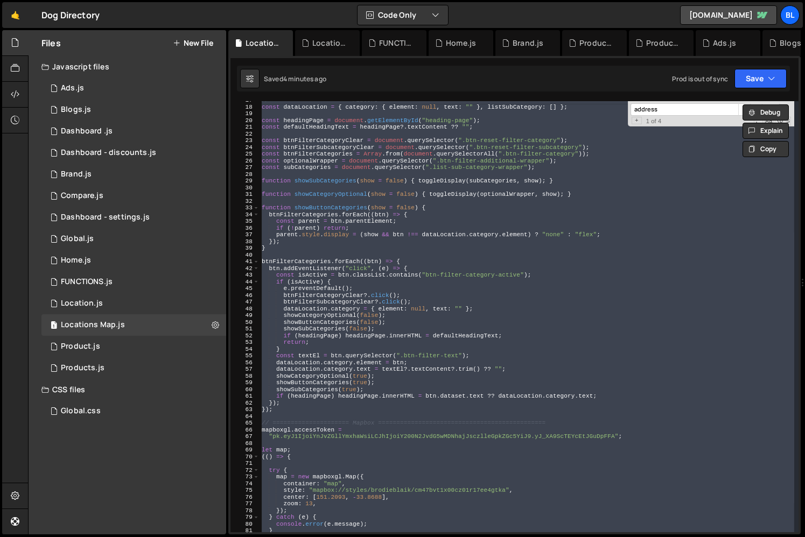
scroll to position [0, 0]
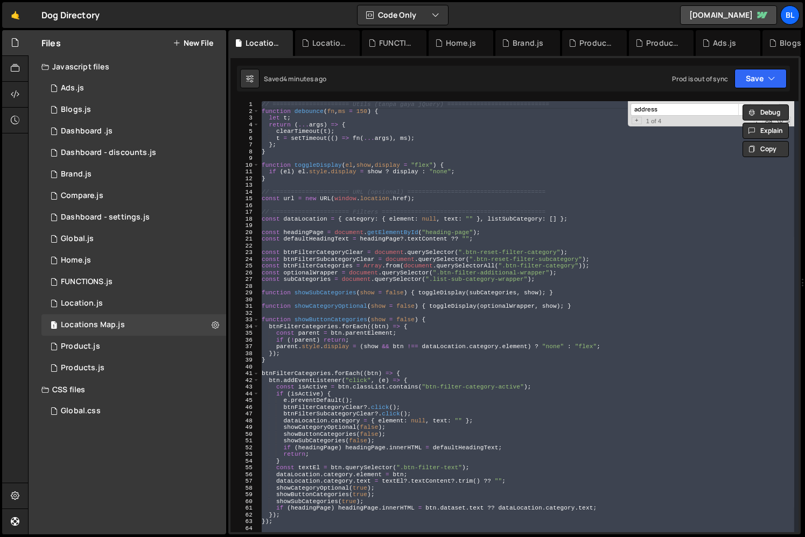
click at [395, 309] on div "// ===================== Utils (tanpa gaya jQuery) ============================…" at bounding box center [527, 316] width 535 height 431
click at [387, 308] on div "// ===================== Utils (tanpa gaya jQuery) ============================…" at bounding box center [527, 316] width 535 height 431
type textarea "function showCategoryOptional(show = false) { toggleDisplay(optionalWrapper, sh…"
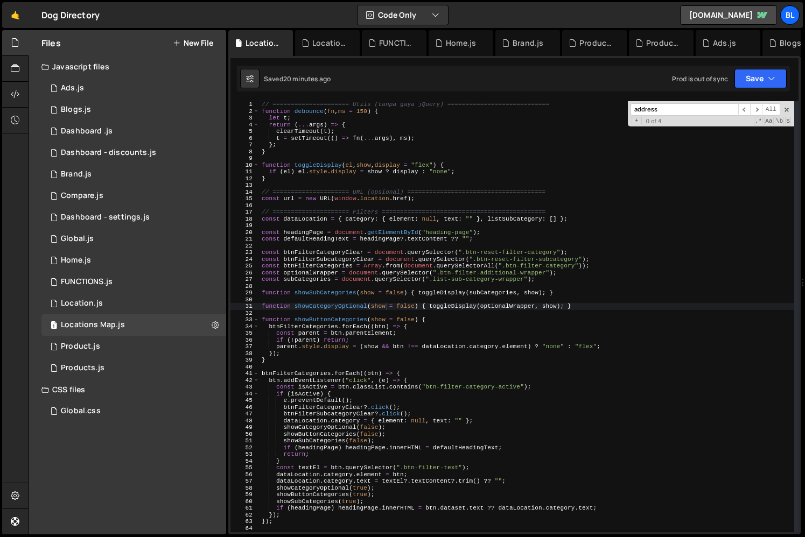
paste input "locationCardSwiper"
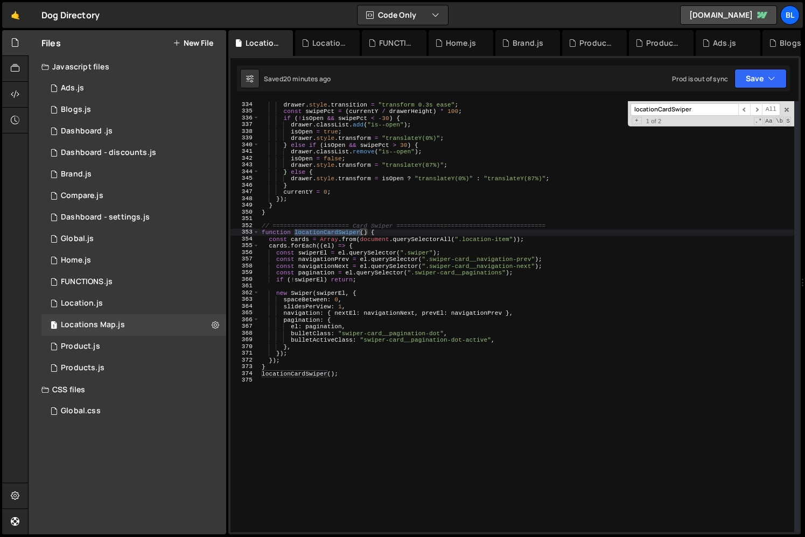
scroll to position [2241, 0]
type input "locationCardSwiper"
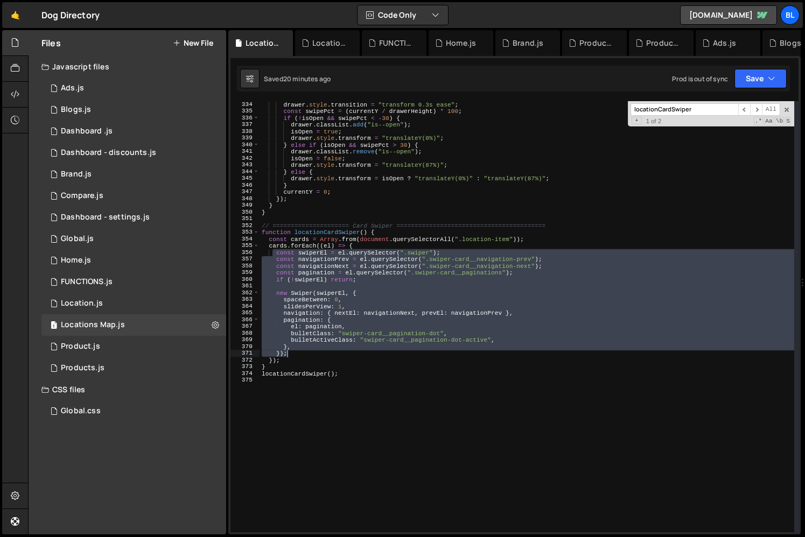
drag, startPoint x: 272, startPoint y: 253, endPoint x: 324, endPoint y: 352, distance: 111.7
click at [324, 352] on div "drawer . style . transition = "transform 0.3s ease" ; const swipePct = ( curren…" at bounding box center [527, 323] width 535 height 445
type textarea "}, });"
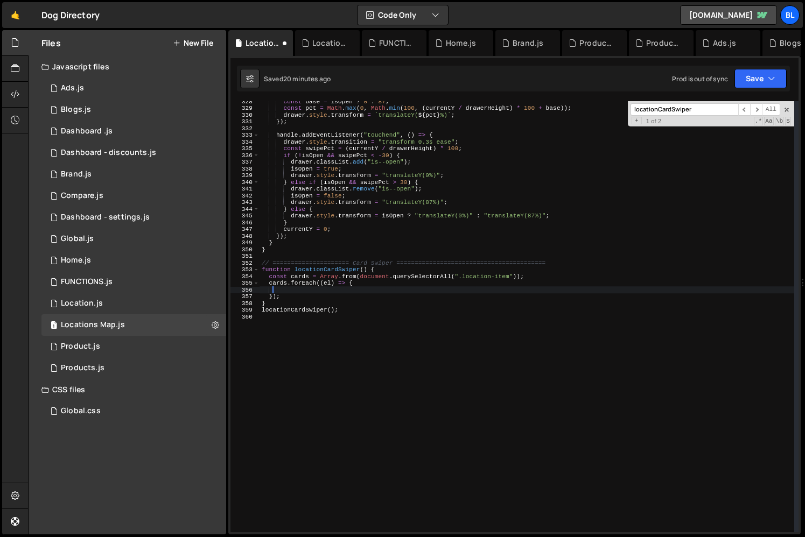
scroll to position [2204, 0]
drag, startPoint x: 390, startPoint y: 272, endPoint x: 401, endPoint y: 272, distance: 10.2
click at [391, 272] on div "const base = isOpen ? 0 : 87 ; const pct = Math . max ( 0 , Math . min ( 100 , …" at bounding box center [527, 320] width 535 height 445
type textarea "function locationCardSwiper() {"
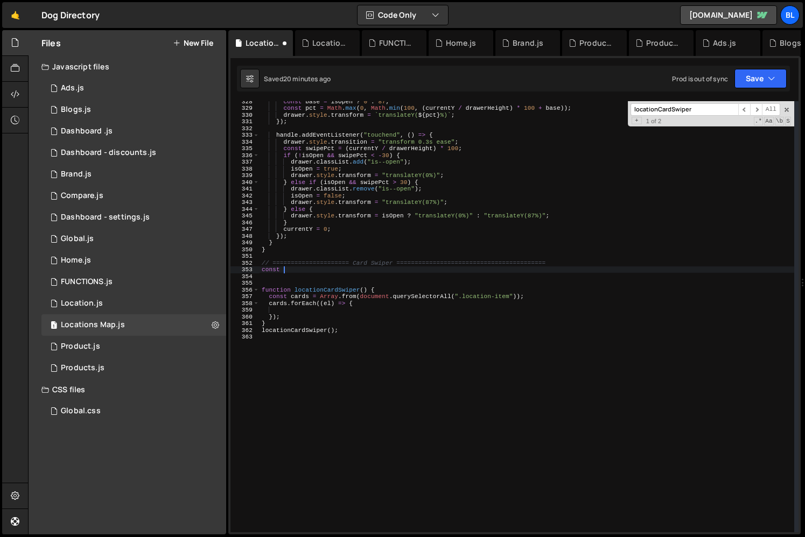
type textarea "const"
type textarea "func"
type textarea "function createSwiper(el){"
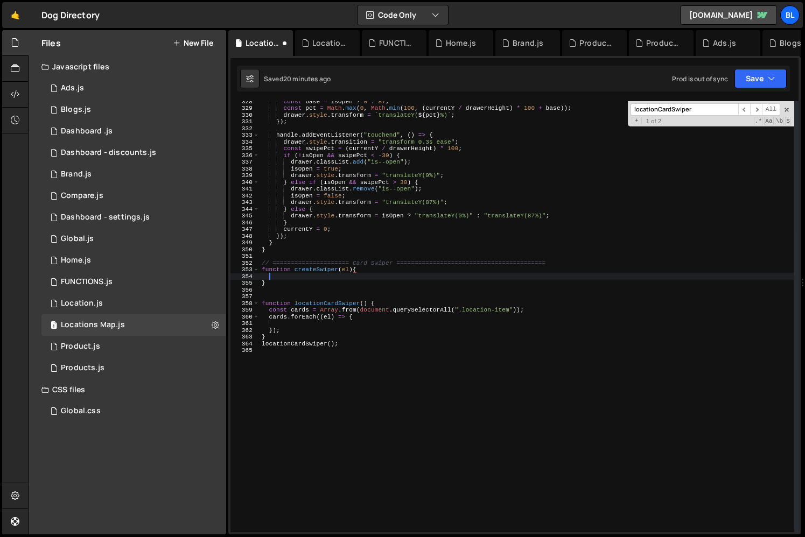
paste textarea "});"
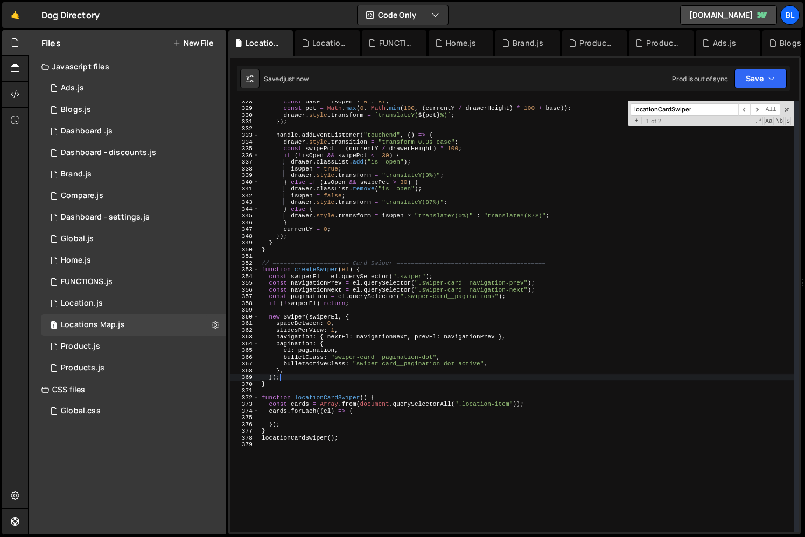
click at [366, 335] on div "const base = isOpen ? 0 : 87 ; const pct = Math . max ( 0 , Math . min ( 100 , …" at bounding box center [527, 320] width 535 height 445
click at [311, 274] on div "const base = isOpen ? 0 : 87 ; const pct = Math . max ( 0 , Math . min ( 100 , …" at bounding box center [527, 320] width 535 height 445
click at [312, 271] on div "const base = isOpen ? 0 : 87 ; const pct = Math . max ( 0 , Math . min ( 100 , …" at bounding box center [527, 320] width 535 height 445
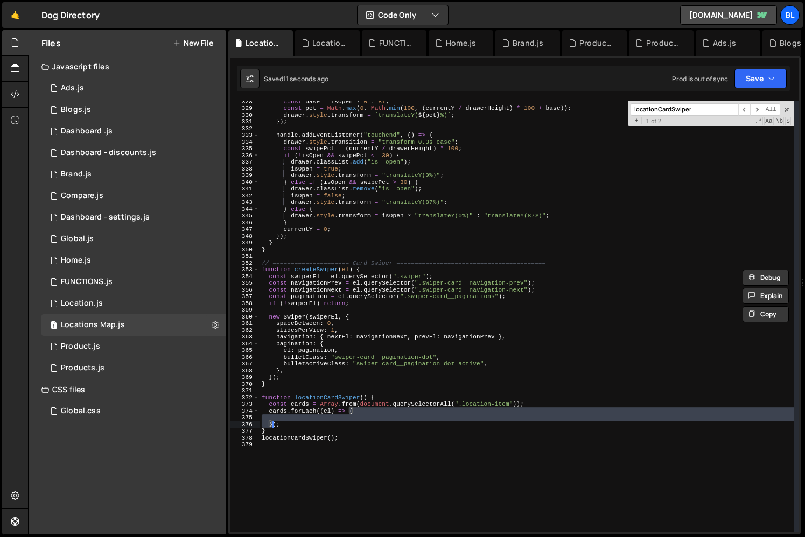
drag, startPoint x: 349, startPoint y: 411, endPoint x: 271, endPoint y: 422, distance: 78.3
click at [271, 422] on div "const base = isOpen ? 0 : 87 ; const pct = Math . max ( 0 , Math . min ( 100 , …" at bounding box center [527, 320] width 535 height 445
paste textarea "createSwiper"
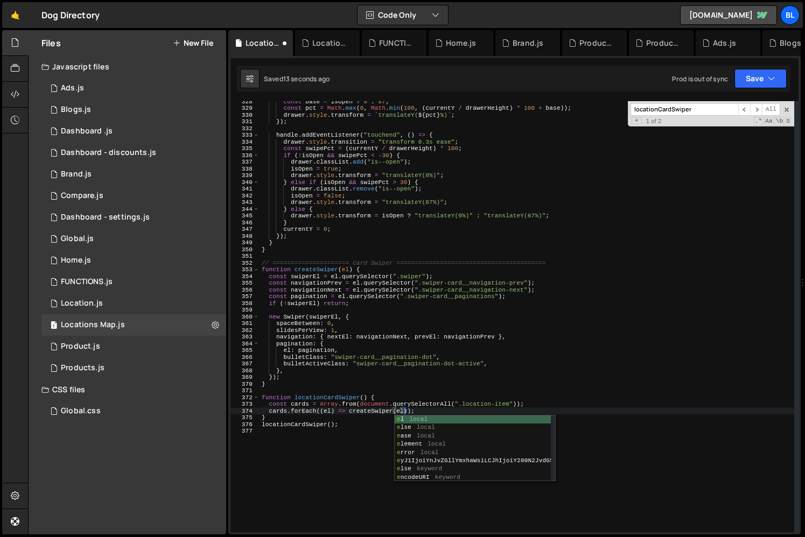
scroll to position [0, 12]
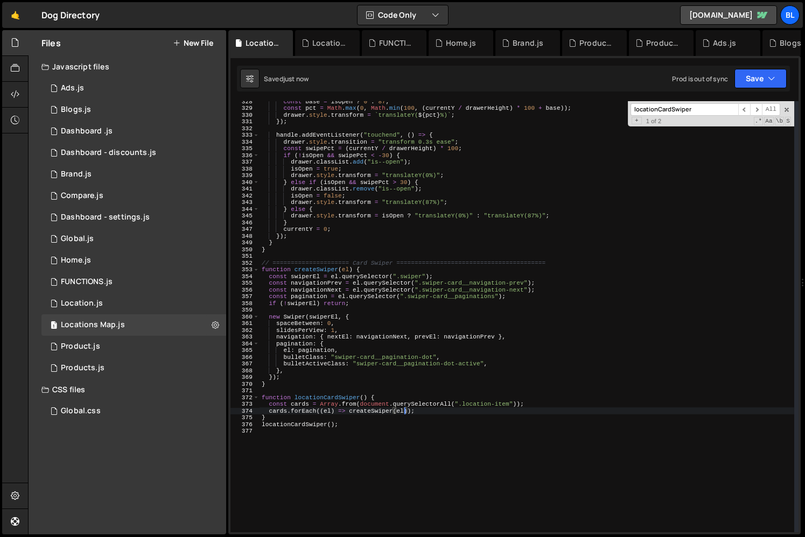
click at [364, 412] on div "const base = isOpen ? 0 : 87 ; const pct = Math . max ( 0 , Math . min ( 100 , …" at bounding box center [527, 320] width 535 height 445
click at [373, 426] on div "const base = isOpen ? 0 : 87 ; const pct = Math . max ( 0 , Math . min ( 100 , …" at bounding box center [527, 320] width 535 height 445
click at [382, 422] on div "const base = isOpen ? 0 : 87 ; const pct = Math . max ( 0 , Math . min ( 100 , …" at bounding box center [527, 320] width 535 height 445
click at [374, 410] on div "const base = isOpen ? 0 : 87 ; const pct = Math . max ( 0 , Math . min ( 100 , …" at bounding box center [527, 320] width 535 height 445
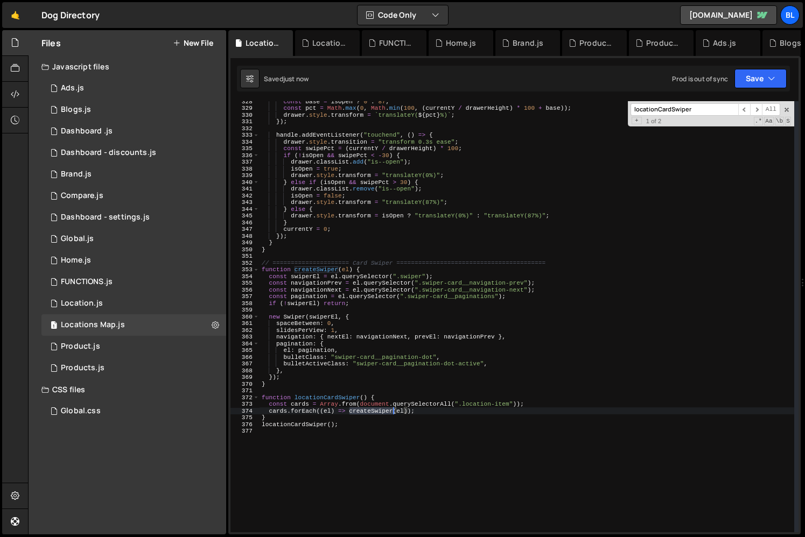
click at [374, 410] on div "const base = isOpen ? 0 : 87 ; const pct = Math . max ( 0 , Math . min ( 100 , …" at bounding box center [527, 320] width 535 height 445
click at [319, 266] on div "const base = isOpen ? 0 : 87 ; const pct = Math . max ( 0 , Math . min ( 100 , …" at bounding box center [527, 320] width 535 height 445
click at [318, 271] on div "const base = isOpen ? 0 : 87 ; const pct = Math . max ( 0 , Math . min ( 100 , …" at bounding box center [527, 320] width 535 height 445
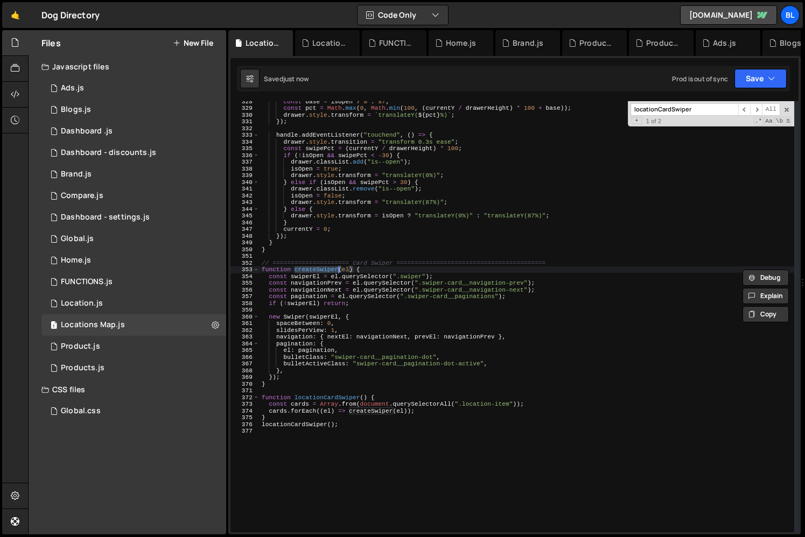
click at [336, 402] on div "const base = isOpen ? 0 : 87 ; const pct = Math . max ( 0 , Math . min ( 100 , …" at bounding box center [527, 320] width 535 height 445
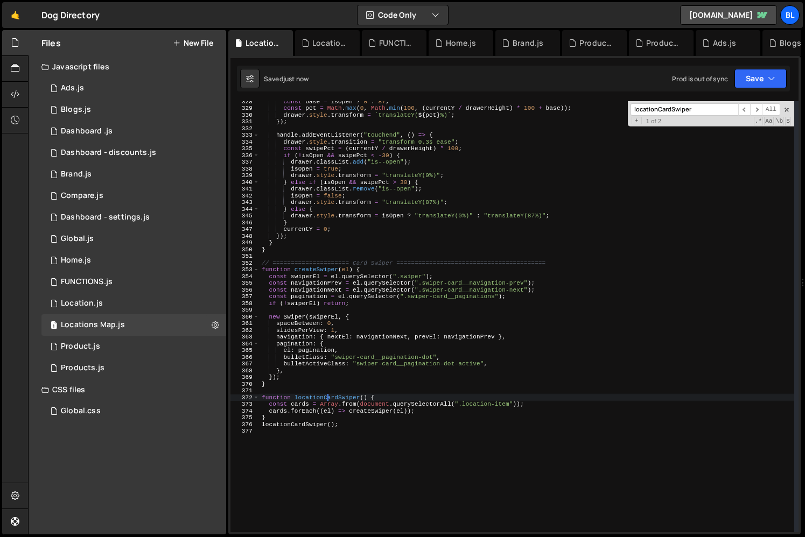
click at [328, 398] on div "const base = isOpen ? 0 : 87 ; const pct = Math . max ( 0 , Math . min ( 100 , …" at bounding box center [527, 320] width 535 height 445
type textarea "function locationCardSwiper() {"
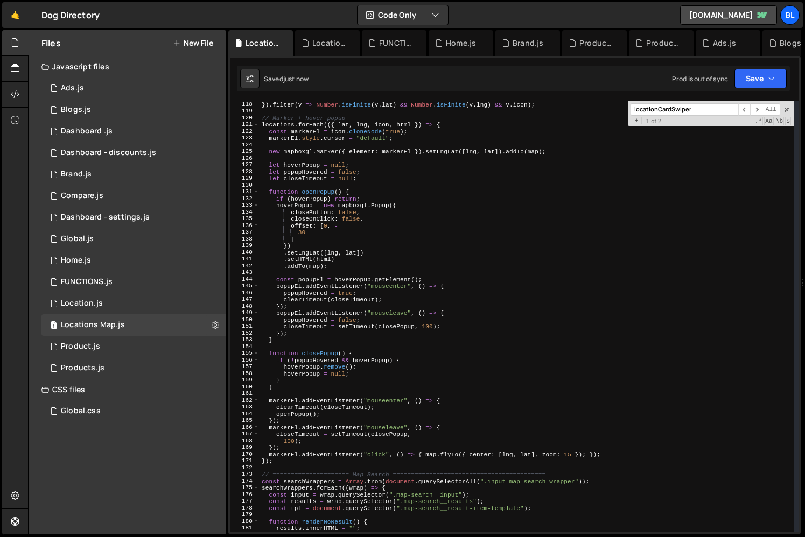
scroll to position [404, 0]
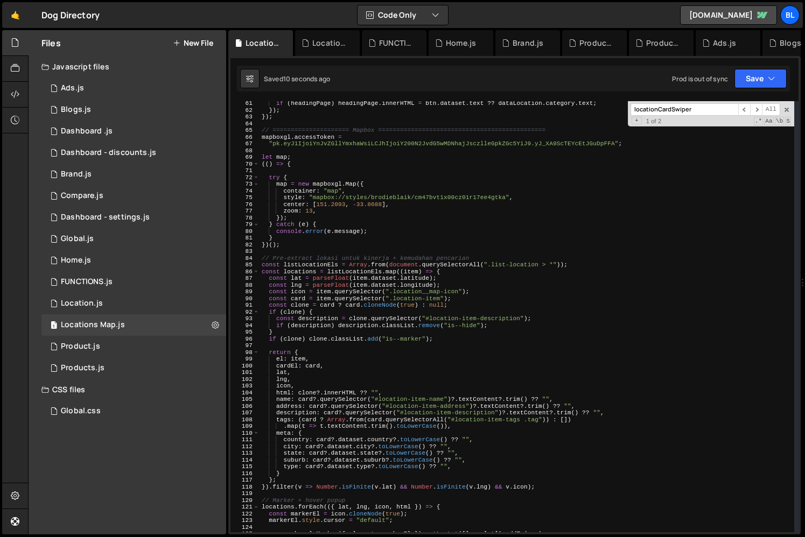
click at [343, 349] on div "if ( headingPage ) headingPage . innerHTML = btn . dataset . text ?? dataLocati…" at bounding box center [527, 322] width 535 height 445
click at [306, 274] on div "if ( headingPage ) headingPage . innerHTML = btn . dataset . text ?? dataLocati…" at bounding box center [527, 322] width 535 height 445
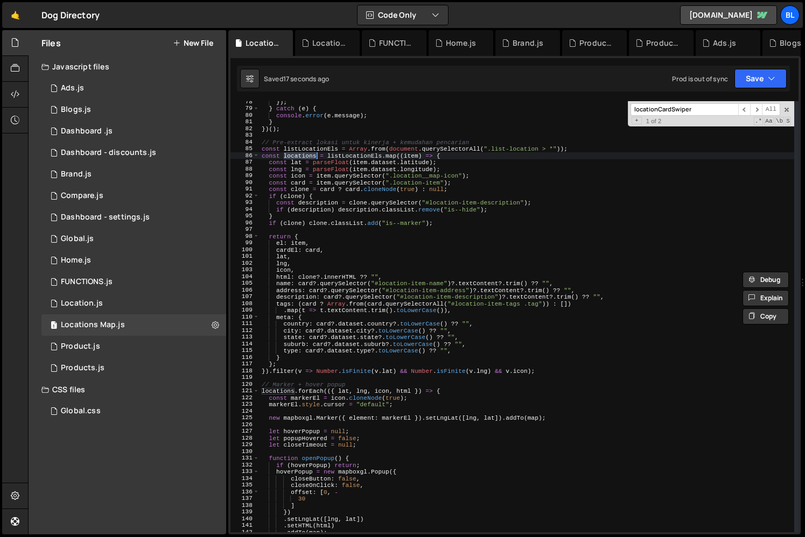
scroll to position [559, 0]
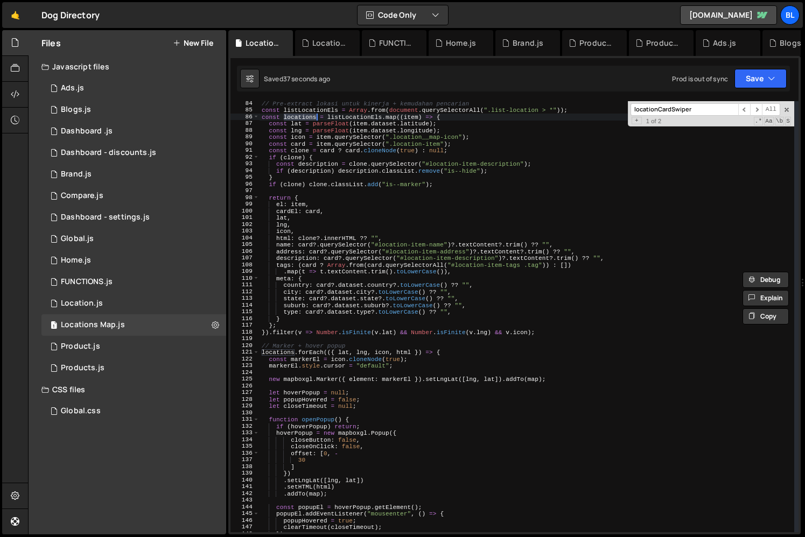
click at [525, 333] on div "// Pre-extract lokasi untuk kinerja + kemudahan pencarian const listLocationEls…" at bounding box center [527, 322] width 535 height 445
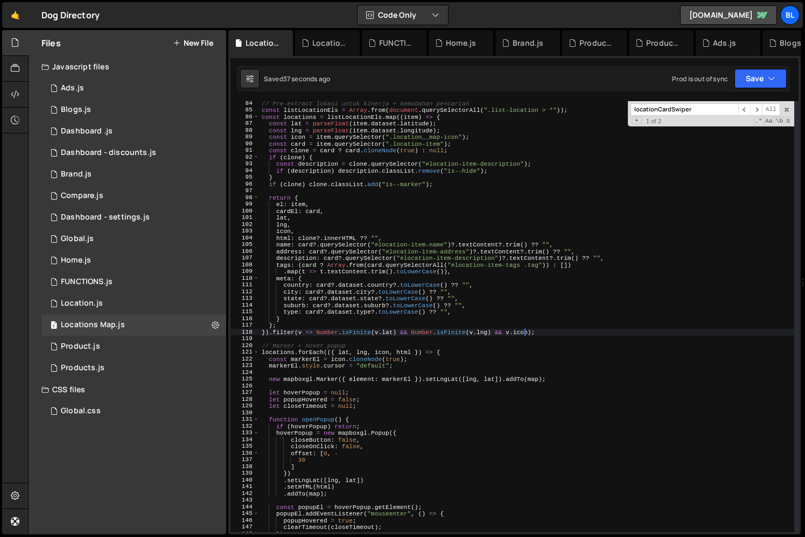
click at [525, 333] on div "// Pre-extract lokasi untuk kinerja + kemudahan pencarian const listLocationEls…" at bounding box center [527, 322] width 535 height 445
click at [381, 430] on div "// Pre-extract lokasi untuk kinerja + kemudahan pencarian const listLocationEls…" at bounding box center [527, 322] width 535 height 445
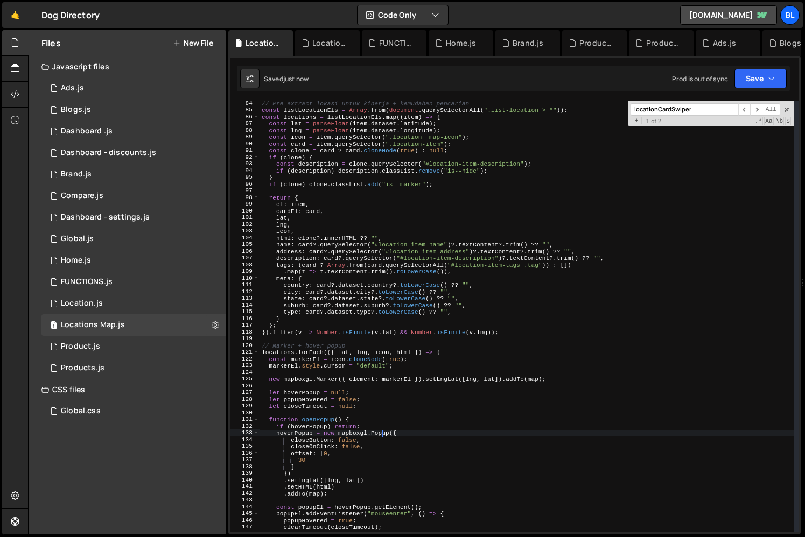
click at [390, 397] on div "// Pre-extract lokasi untuk kinerja + kemudahan pencarian const listLocationEls…" at bounding box center [527, 322] width 535 height 445
type textarea "let popupHovered = false;"
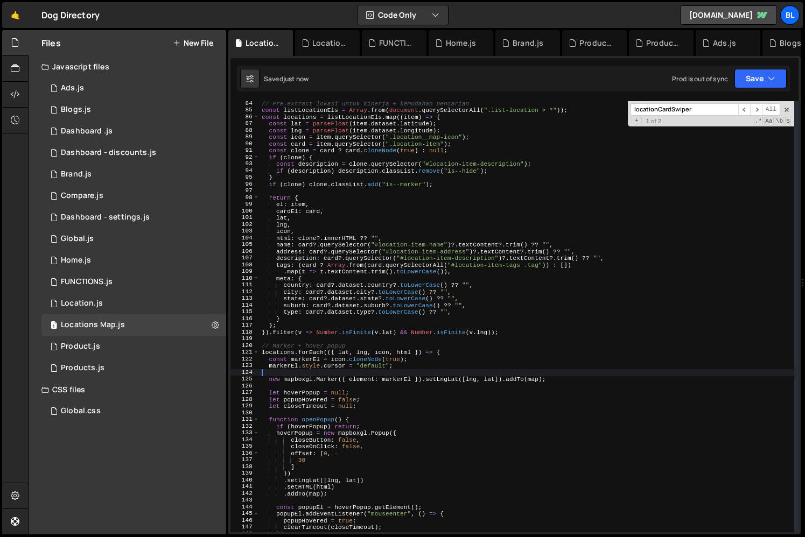
click at [398, 370] on div "// Pre-extract lokasi untuk kinerja + kemudahan pencarian const listLocationEls…" at bounding box center [527, 322] width 535 height 445
paste textarea "createSwiper"
type textarea "createSwiper"
click at [396, 391] on div "// Pre-extract lokasi untuk kinerja + kemudahan pencarian const listLocationEls…" at bounding box center [527, 322] width 535 height 445
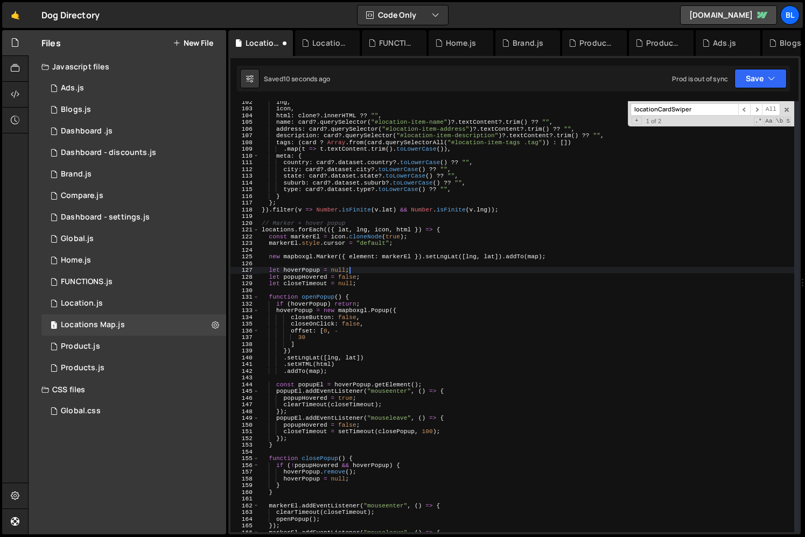
scroll to position [682, 0]
click at [348, 240] on div "lng , icon , html : clone ?. innerHTML ?? "" , name : card ?. querySelector ( "…" at bounding box center [527, 321] width 535 height 445
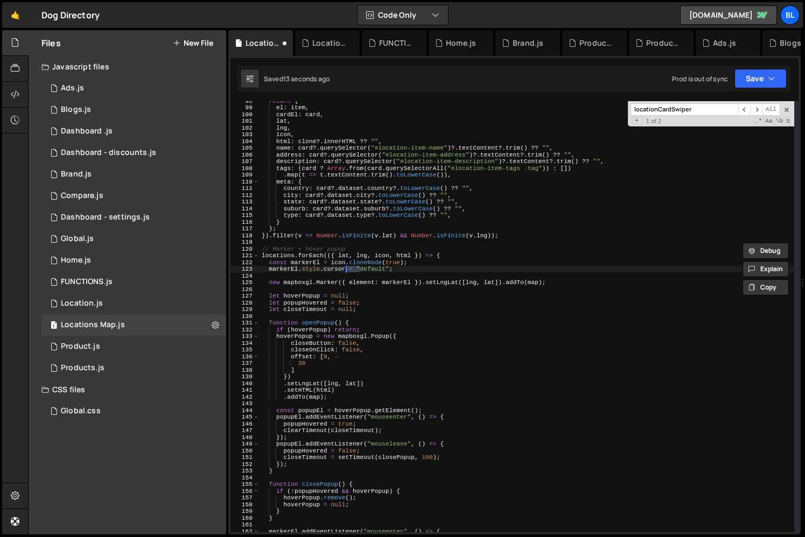
scroll to position [655, 0]
click at [306, 264] on div "return { el : item , cardEl : card , lat , lng , icon , html : clone ?. innerHT…" at bounding box center [527, 321] width 535 height 445
click at [378, 248] on div "return { el : item , cardEl : card , lat , lng , icon , html : clone ?. innerHT…" at bounding box center [527, 321] width 535 height 445
click at [441, 253] on div "return { el : item , cardEl : card , lat , lng , icon , html : clone ?. innerHT…" at bounding box center [527, 321] width 535 height 445
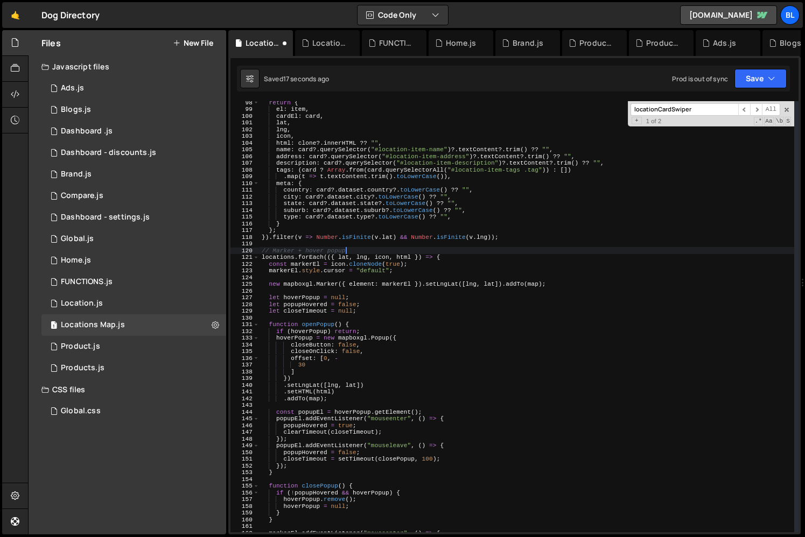
click at [421, 283] on div "return { el : item , cardEl : card , lat , lng , icon , html : clone ?. innerHT…" at bounding box center [527, 321] width 535 height 445
type textarea "new mapboxgl.Marker({ element: markerEl }).setLngLat([lng, lat]).addTo(map);"
click at [415, 292] on div "return { el : item , cardEl : card , lat , lng , icon , html : clone ?. innerHT…" at bounding box center [527, 321] width 535 height 445
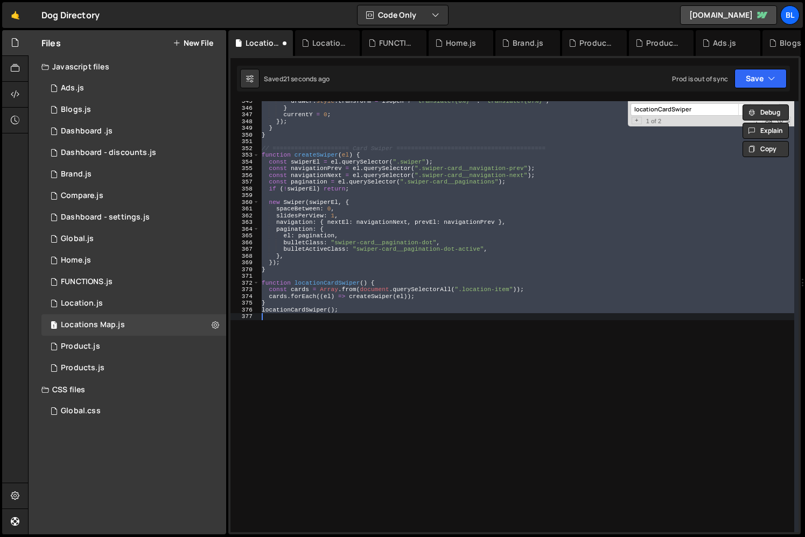
scroll to position [572, 0]
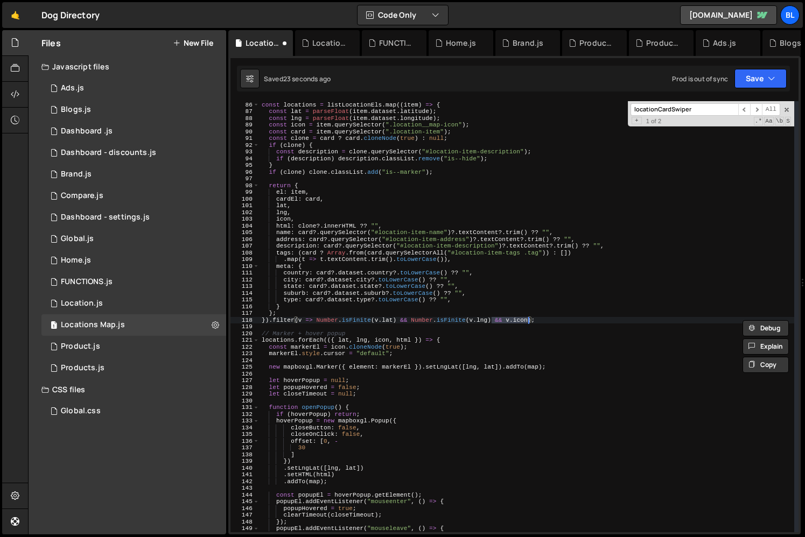
click at [421, 341] on div "const listLocationEls = Array . from ( document . querySelectorAll ( ".list-loc…" at bounding box center [527, 317] width 535 height 445
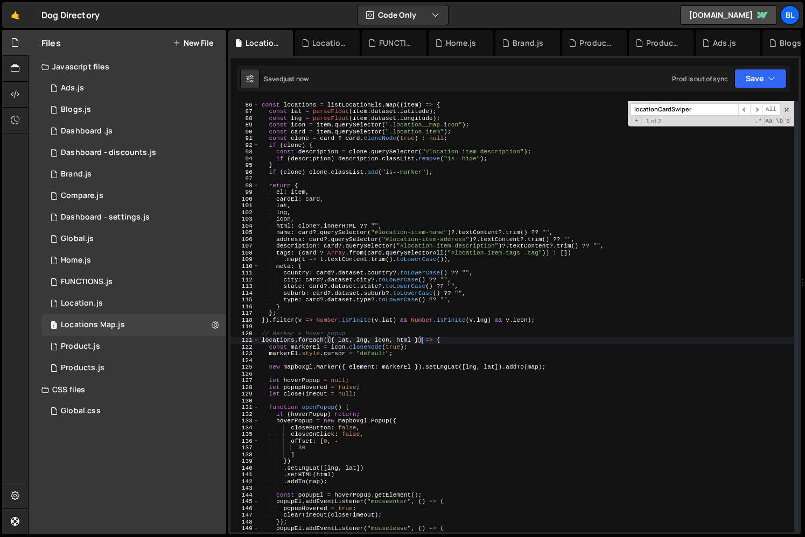
click at [412, 387] on div "const listLocationEls = Array . from ( document . querySelectorAll ( ".list-loc…" at bounding box center [527, 317] width 535 height 445
type textarea "let popupHovered = false;"
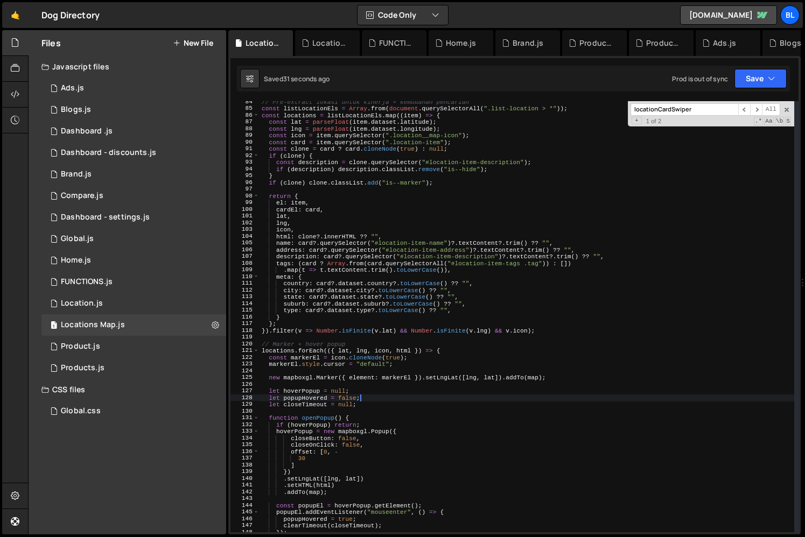
scroll to position [558, 0]
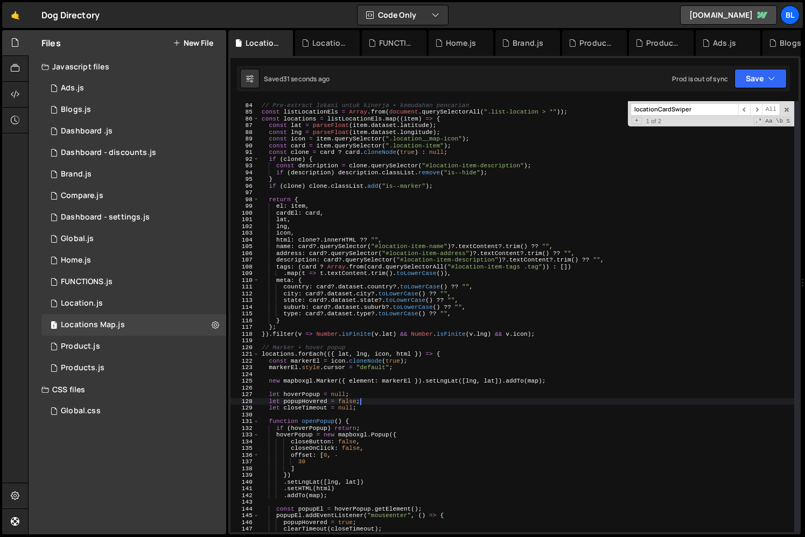
click at [336, 342] on div "// Pre-extract lokasi untuk kinerja + kemudahan pencarian const listLocationEls…" at bounding box center [527, 317] width 535 height 445
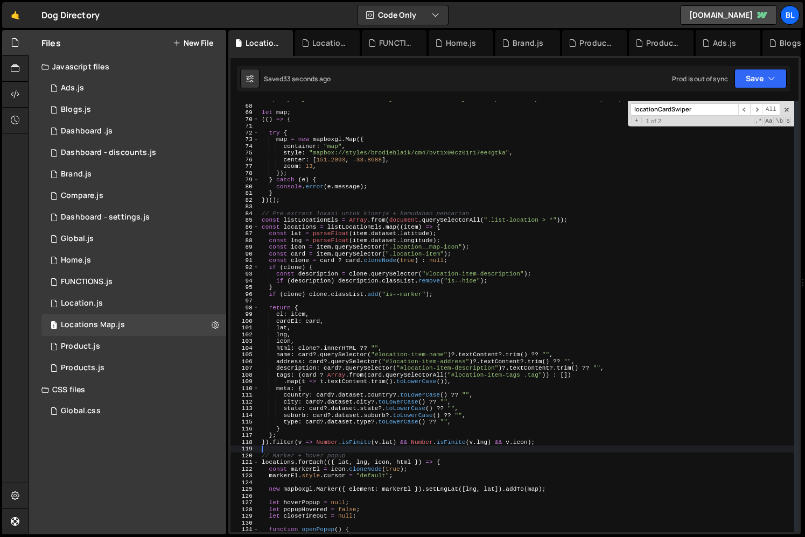
scroll to position [449, 0]
click at [443, 300] on div ""pk.eyJ1IjoiYnJvZGllYmxhaWsiLCJhIjoiY200N2JvdG5wMDNhajJsczlleGpkZGc5YiJ9.yJ_XA9…" at bounding box center [527, 318] width 535 height 445
click at [453, 294] on div ""pk.eyJ1IjoiYnJvZGllYmxhaWsiLCJhIjoiY200N2JvdG5wMDNhajJsczlleGpkZGc5YiJ9.yJ_XA9…" at bounding box center [527, 318] width 535 height 445
type textarea "if (clone) clone.classList.add("is--marker");"
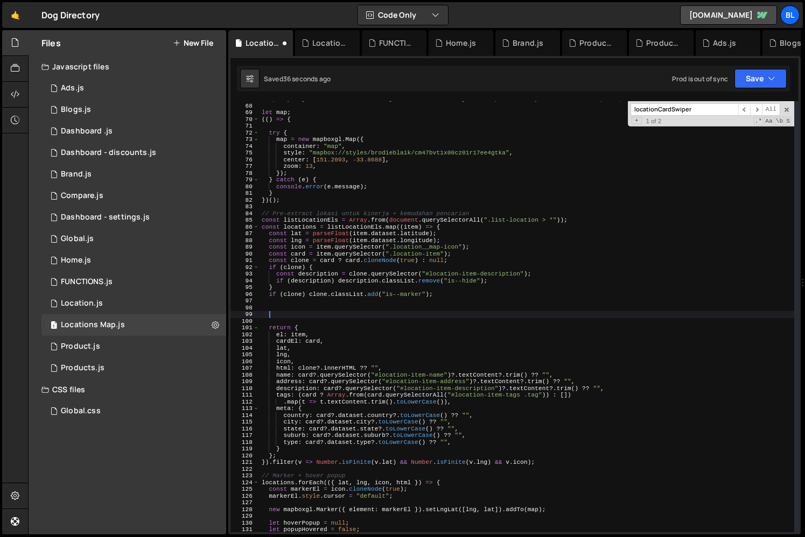
paste textarea "createSwiper"
type textarea "createSwiper(clone);"
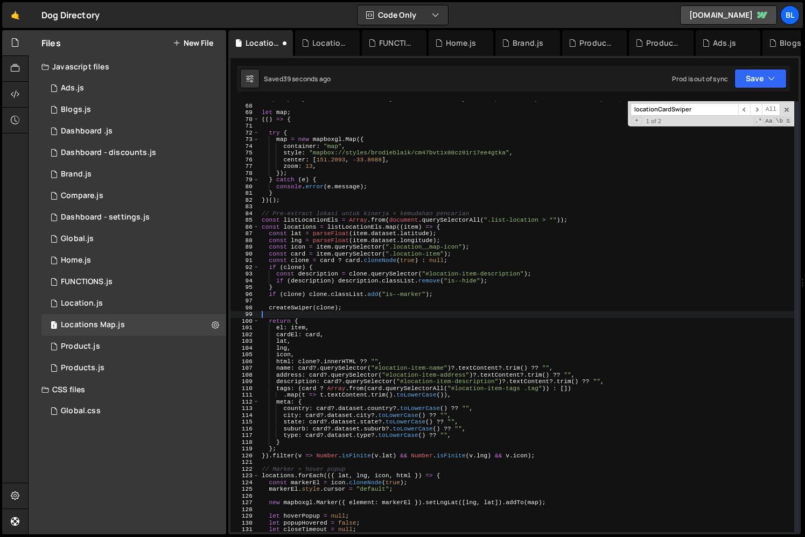
scroll to position [0, 0]
click at [353, 311] on div ""pk.eyJ1IjoiYnJvZGllYmxhaWsiLCJhIjoiY200N2JvdG5wMDNhajJsczlleGpkZGc5YiJ9.yJ_XA9…" at bounding box center [527, 318] width 535 height 445
click at [788, 110] on span at bounding box center [787, 110] width 8 height 8
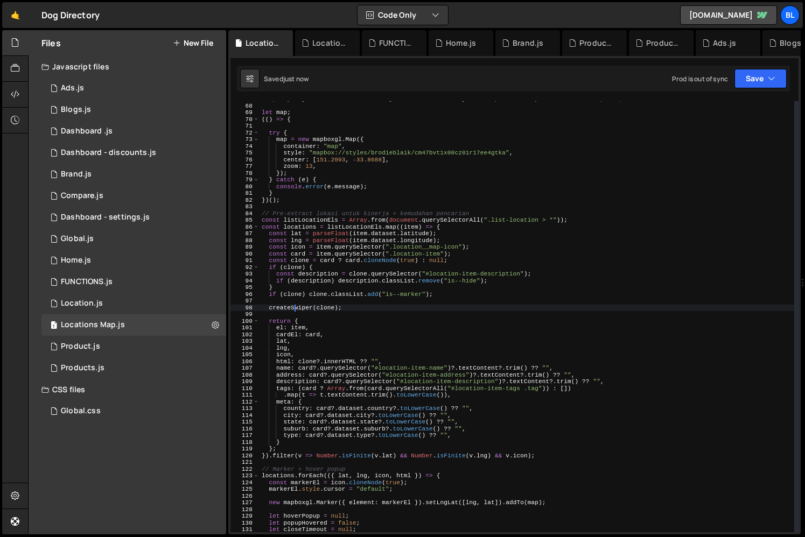
click at [293, 308] on div ""pk.eyJ1IjoiYnJvZGllYmxhaWsiLCJhIjoiY200N2JvdG5wMDNhajJsczlleGpkZGc5YiJ9.yJ_XA9…" at bounding box center [527, 318] width 535 height 445
click at [340, 308] on div ""pk.eyJ1IjoiYnJvZGllYmxhaWsiLCJhIjoiY200N2JvdG5wMDNhajJsczlleGpkZGc5YiJ9.yJ_XA9…" at bounding box center [527, 318] width 535 height 445
click at [345, 306] on div ""pk.eyJ1IjoiYnJvZGllYmxhaWsiLCJhIjoiY200N2JvdG5wMDNhajJsczlleGpkZGc5YiJ9.yJ_XA9…" at bounding box center [527, 318] width 535 height 445
click at [343, 304] on div ""pk.eyJ1IjoiYnJvZGllYmxhaWsiLCJhIjoiY200N2JvdG5wMDNhajJsczlleGpkZGc5YiJ9.yJ_XA9…" at bounding box center [527, 318] width 535 height 445
type textarea "createSwiper(clone);"
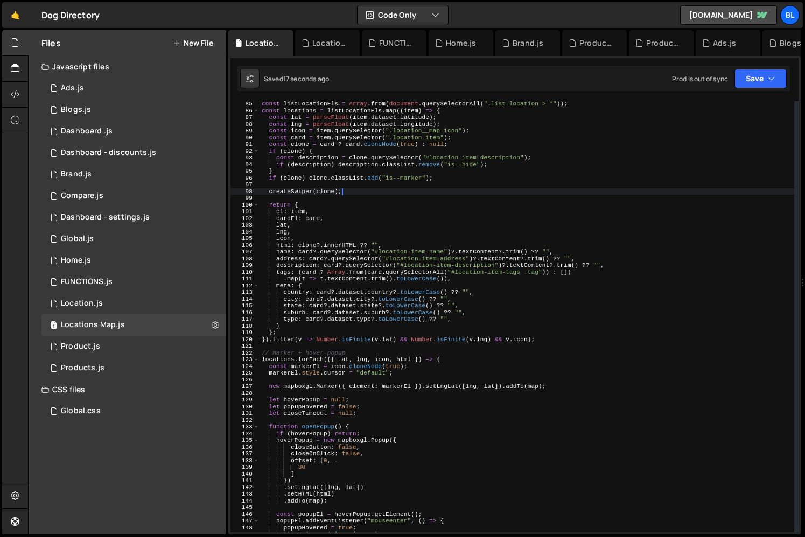
scroll to position [604, 0]
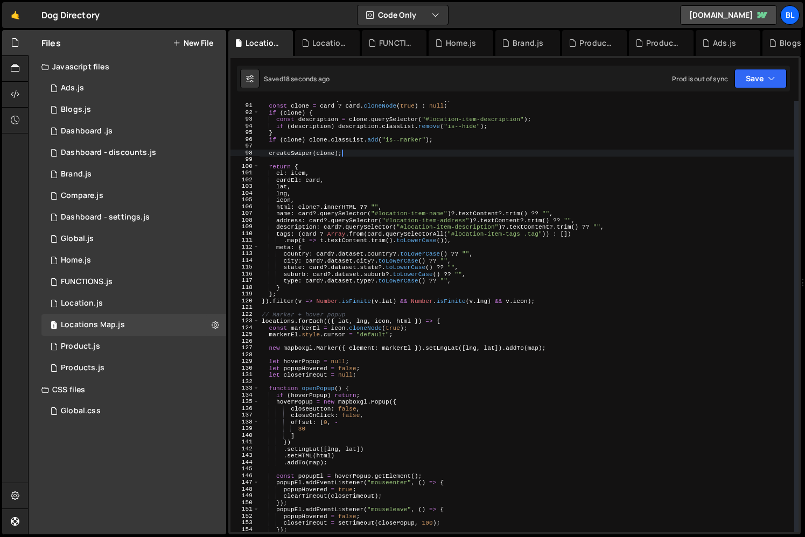
click at [388, 454] on div "const card = item . querySelector ( ".location-item" ) ; const clone = card ? c…" at bounding box center [527, 318] width 535 height 445
type textarea ".setHTML(html)"
click at [366, 160] on div "const card = item . querySelector ( ".location-item" ) ; const clone = card ? c…" at bounding box center [527, 318] width 535 height 445
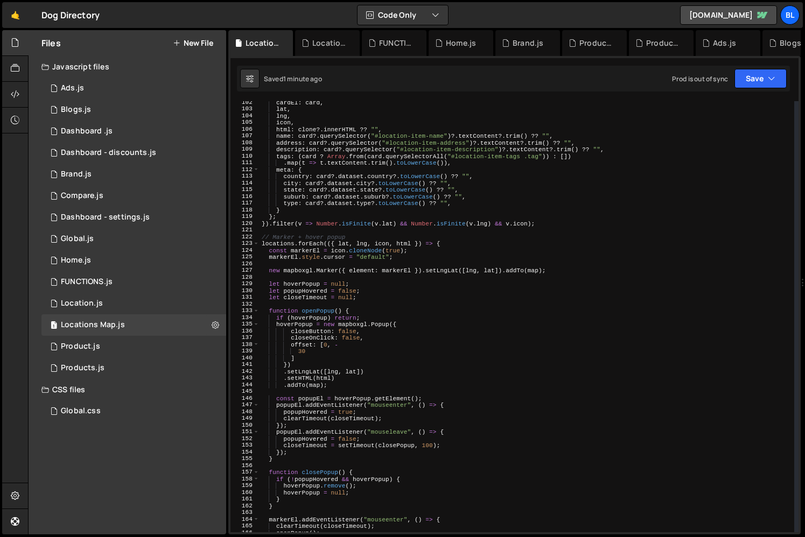
scroll to position [682, 0]
click at [297, 406] on div "cardEl : card , lat , lng , icon , html : clone ?. innerHTML ?? "" , name : car…" at bounding box center [527, 321] width 535 height 445
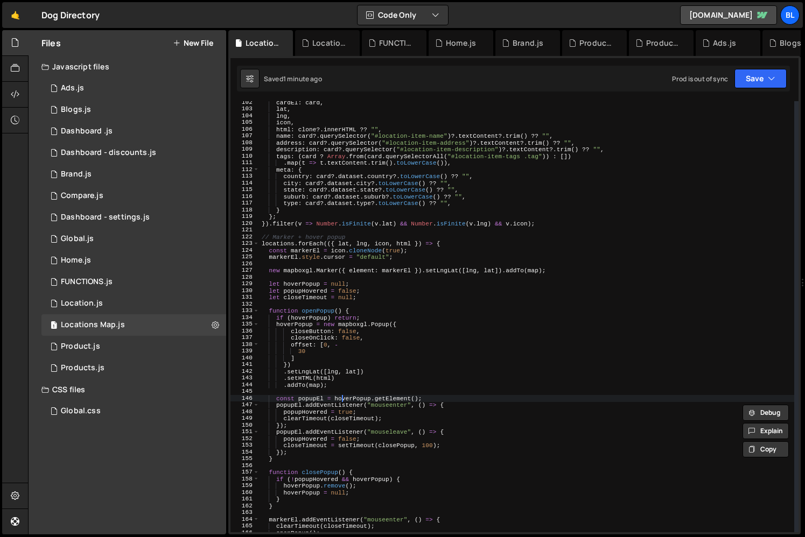
click at [342, 397] on div "cardEl : card , lat , lng , icon , html : clone ?. innerHTML ?? "" , name : car…" at bounding box center [527, 321] width 535 height 445
type textarea "const popupEl = hoverPopup.getElement();"
click at [431, 396] on div "cardEl : card , lat , lng , icon , html : clone ?. innerHTML ?? "" , name : car…" at bounding box center [527, 321] width 535 height 445
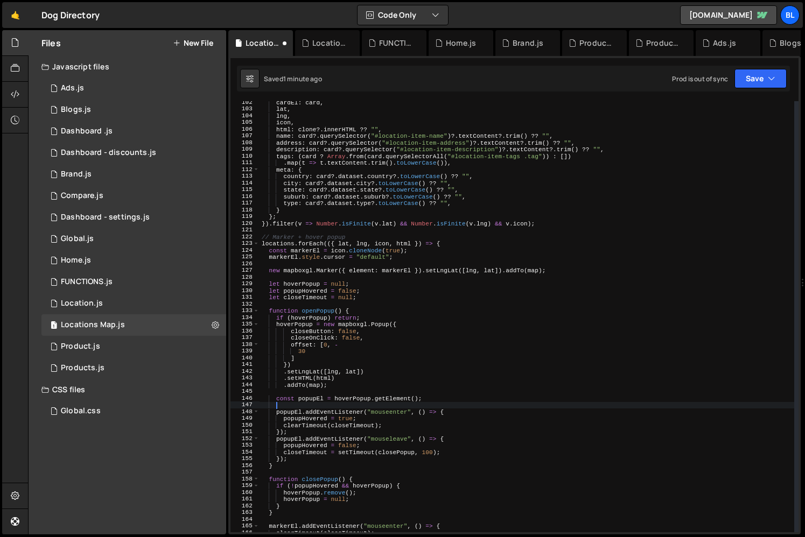
scroll to position [0, 1]
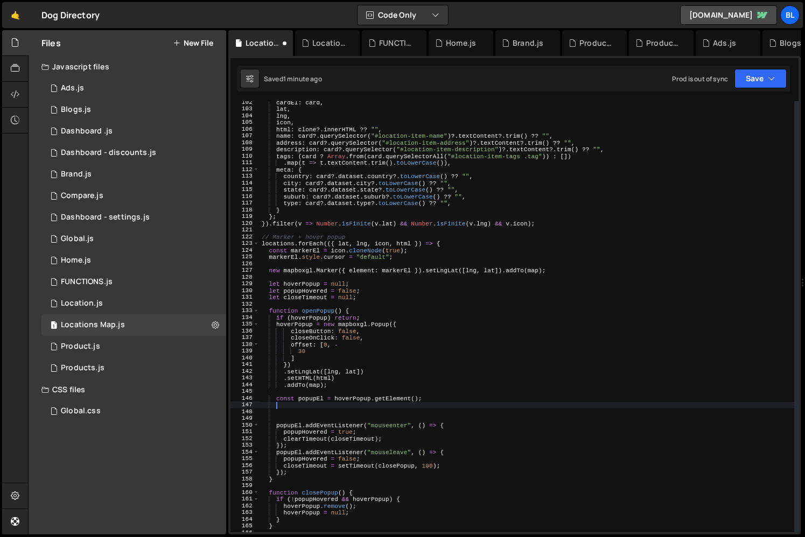
paste textarea "}"
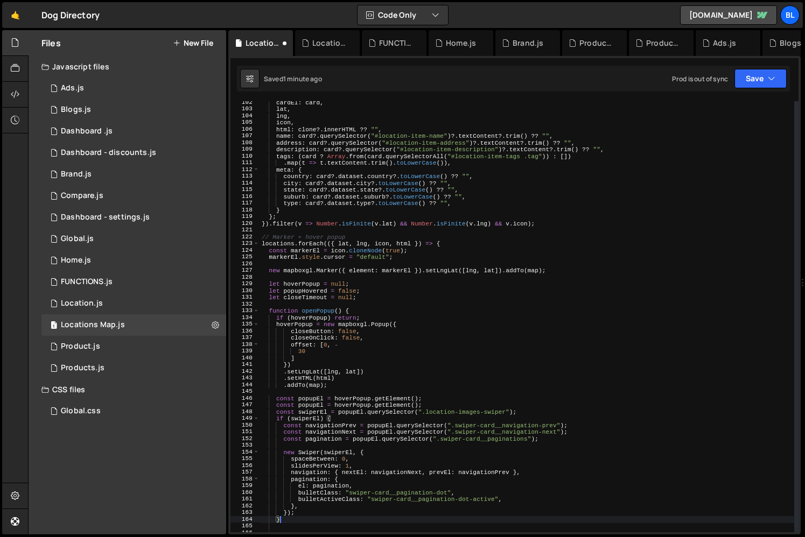
click at [449, 408] on div "cardEl : card , lat , lng , icon , html : clone ?. innerHTML ?? "" , name : car…" at bounding box center [527, 321] width 535 height 445
click at [444, 400] on div "cardEl : card , lat , lng , icon , html : clone ?. innerHTML ?? "" , name : car…" at bounding box center [527, 321] width 535 height 445
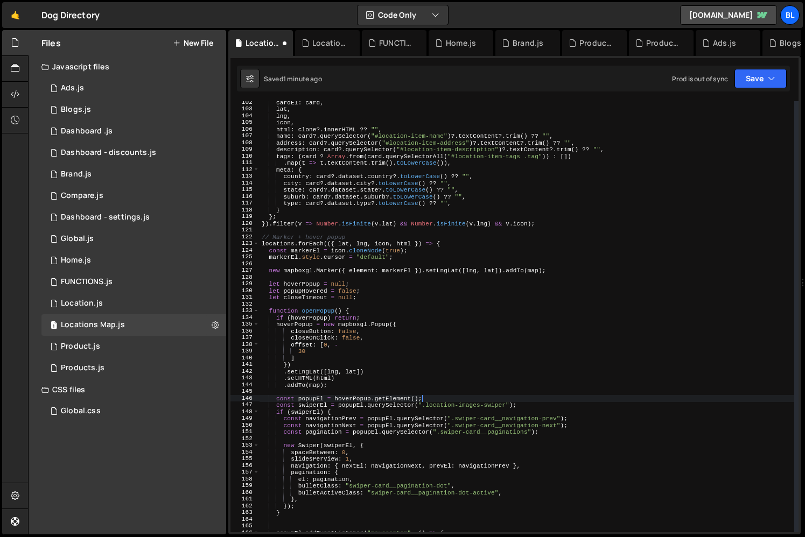
click at [382, 417] on div "cardEl : card , lat , lng , icon , html : clone ?. innerHTML ?? "" , name : car…" at bounding box center [527, 321] width 535 height 445
click at [359, 409] on div "cardEl : card , lat , lng , icon , html : clone ?. innerHTML ?? "" , name : car…" at bounding box center [527, 321] width 535 height 445
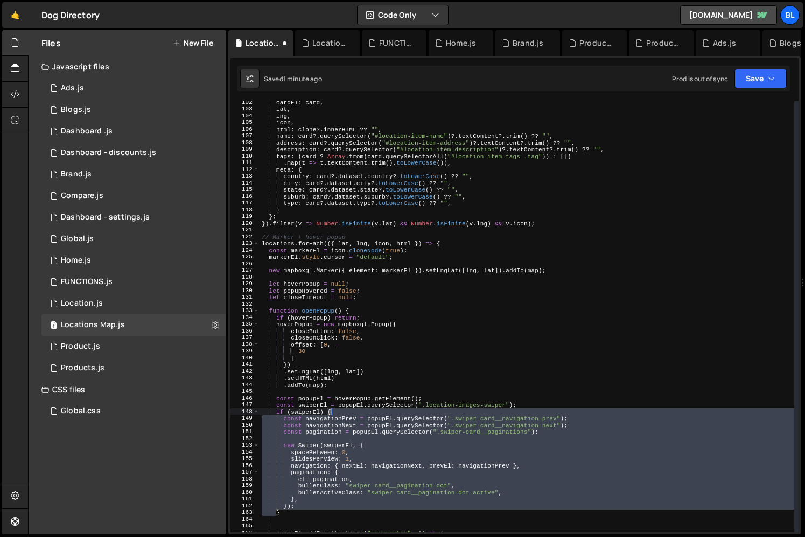
click at [359, 409] on div "cardEl : card , lat , lng , icon , html : clone ?. innerHTML ?? "" , name : car…" at bounding box center [527, 321] width 535 height 445
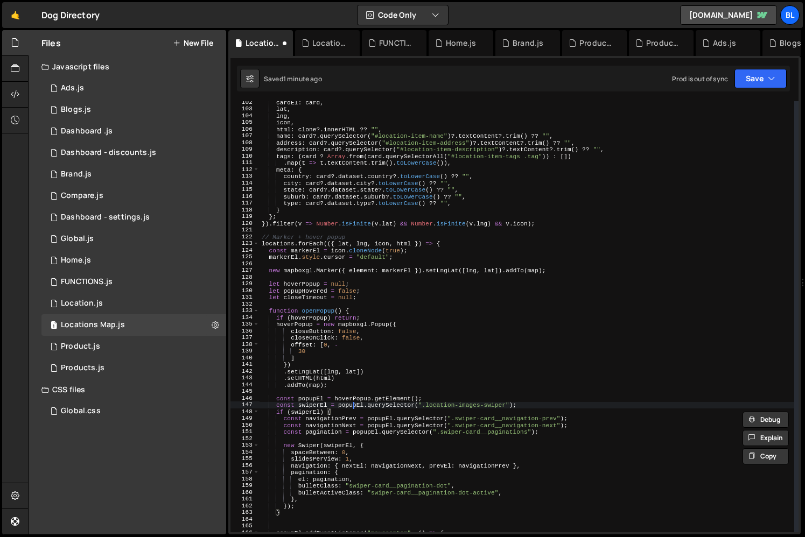
click at [353, 404] on div "cardEl : card , lat , lng , icon , html : clone ?. innerHTML ?? "" , name : car…" at bounding box center [527, 321] width 535 height 445
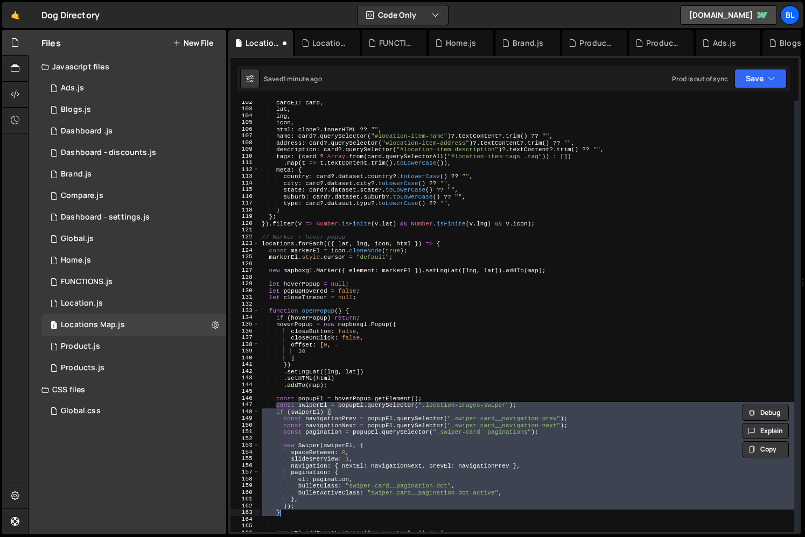
drag, startPoint x: 278, startPoint y: 405, endPoint x: 300, endPoint y: 512, distance: 109.5
click at [300, 512] on div "cardEl : card , lat , lng , icon , html : clone ?. innerHTML ?? "" , name : car…" at bounding box center [527, 321] width 535 height 445
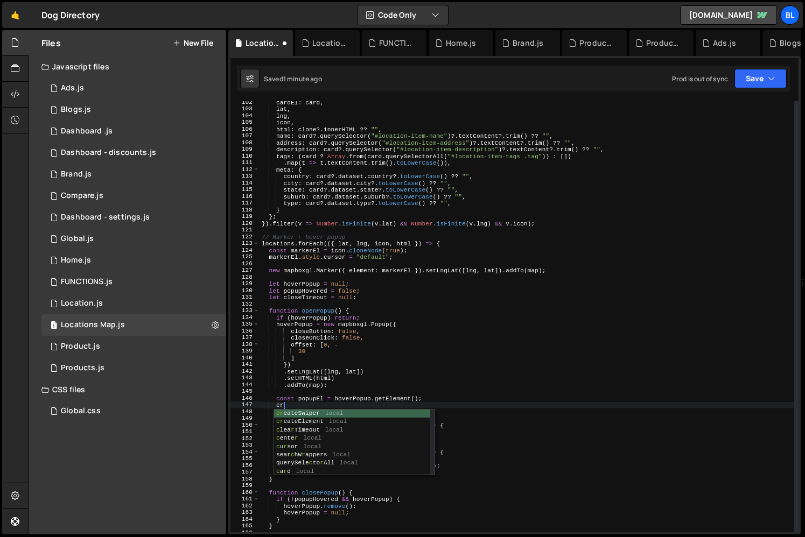
scroll to position [0, 0]
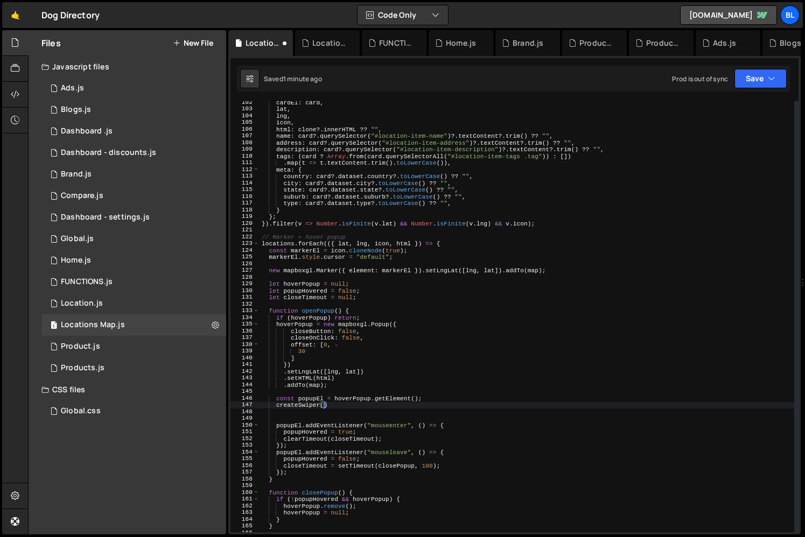
paste textarea "popupEl)"
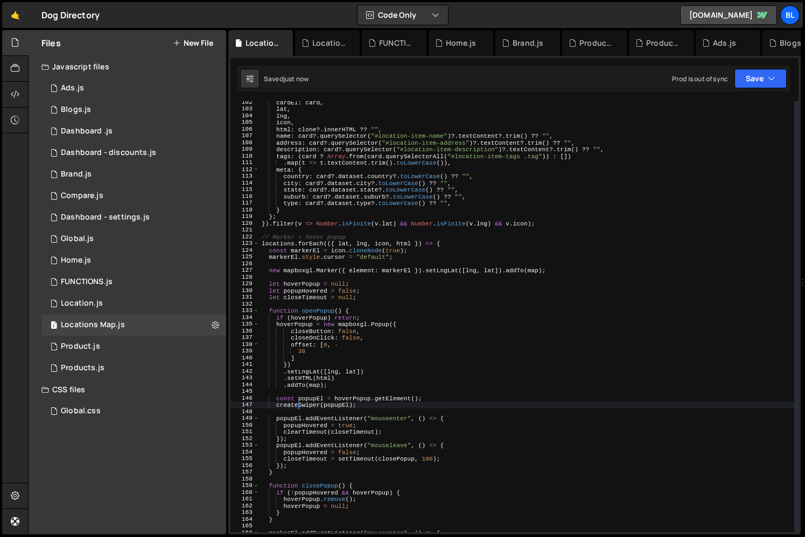
click at [300, 406] on div "cardEl : card , lat , lng , icon , html : clone ?. innerHTML ?? "" , name : car…" at bounding box center [527, 321] width 535 height 445
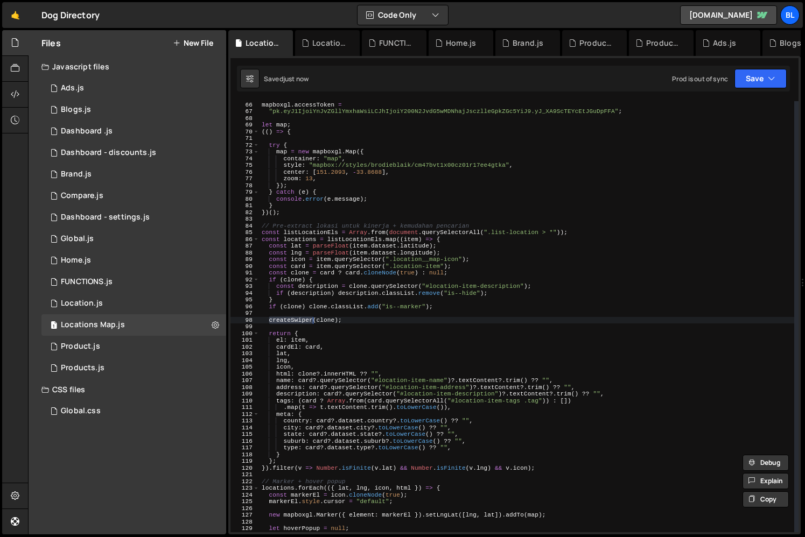
scroll to position [437, 0]
click at [345, 319] on div "// ===================== Mapbox ============================================== …" at bounding box center [527, 317] width 535 height 445
click at [345, 312] on div "// ===================== Mapbox ============================================== …" at bounding box center [527, 317] width 535 height 445
type textarea "createSwiper(clone);"
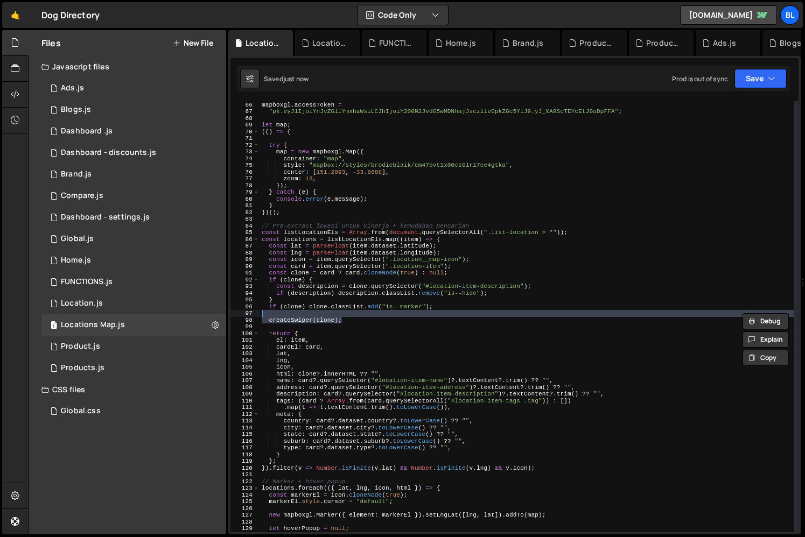
scroll to position [0, 0]
